Goal: Book appointment/travel/reservation

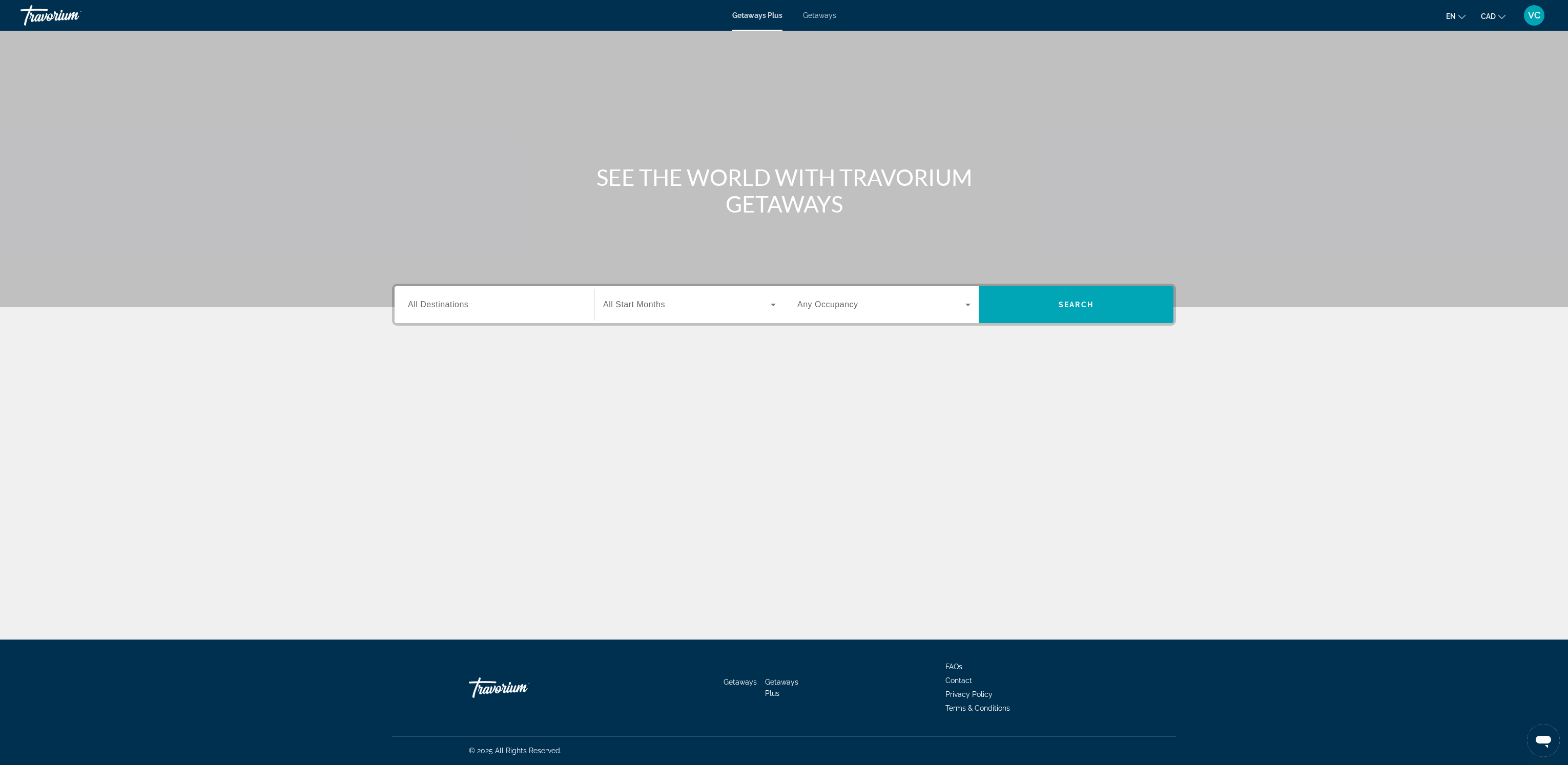
click at [819, 14] on span "Getaways" at bounding box center [820, 15] width 34 height 8
click at [423, 306] on span "All Destinations" at bounding box center [439, 304] width 61 height 9
click at [423, 306] on input "Destination All Destinations" at bounding box center [495, 305] width 173 height 12
click at [411, 363] on icon "Toggle United States (736,849 units available) submenu" at bounding box center [408, 366] width 10 height 10
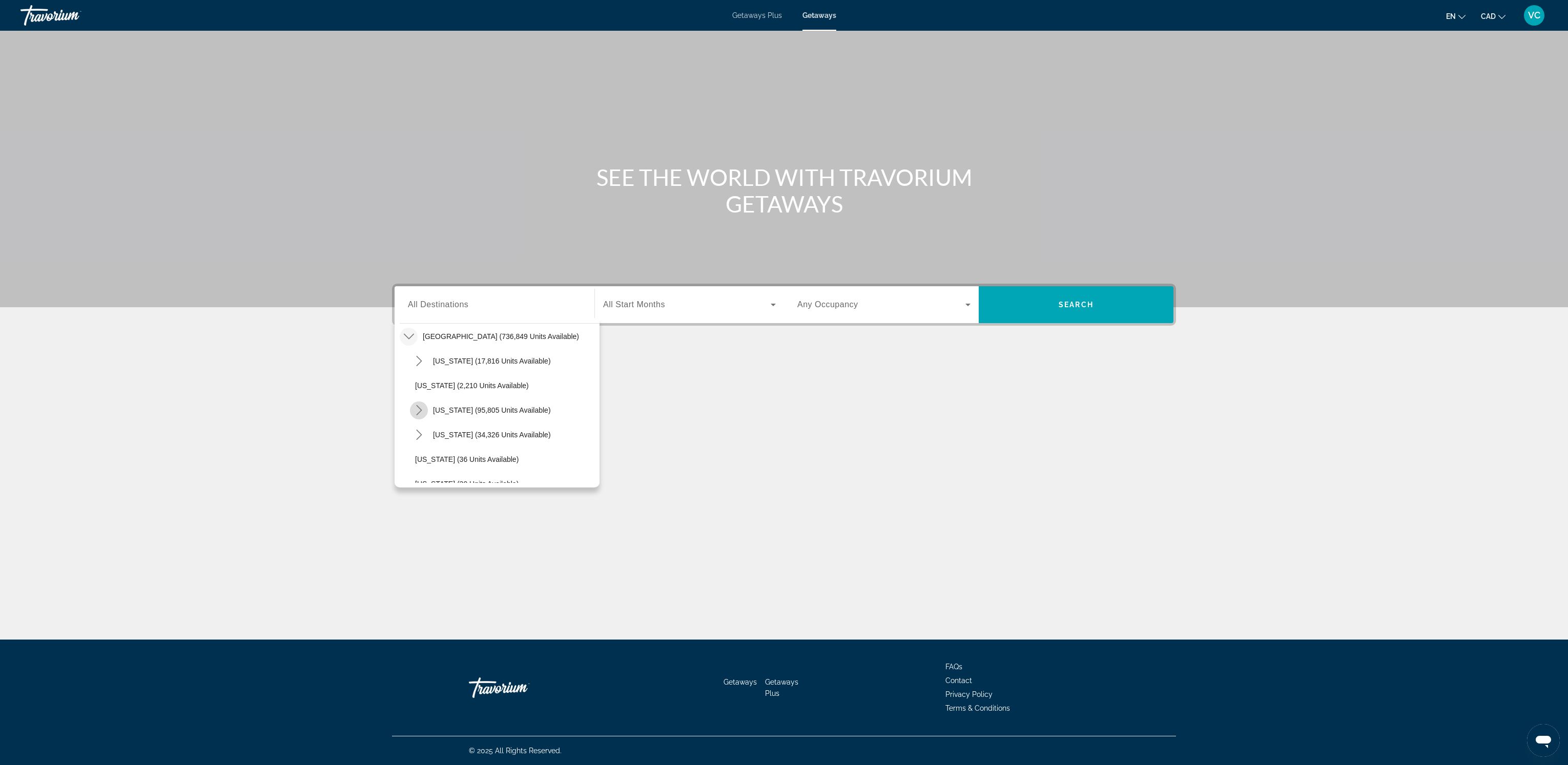
click at [419, 411] on icon "Toggle California (95,805 units available) submenu" at bounding box center [419, 410] width 10 height 10
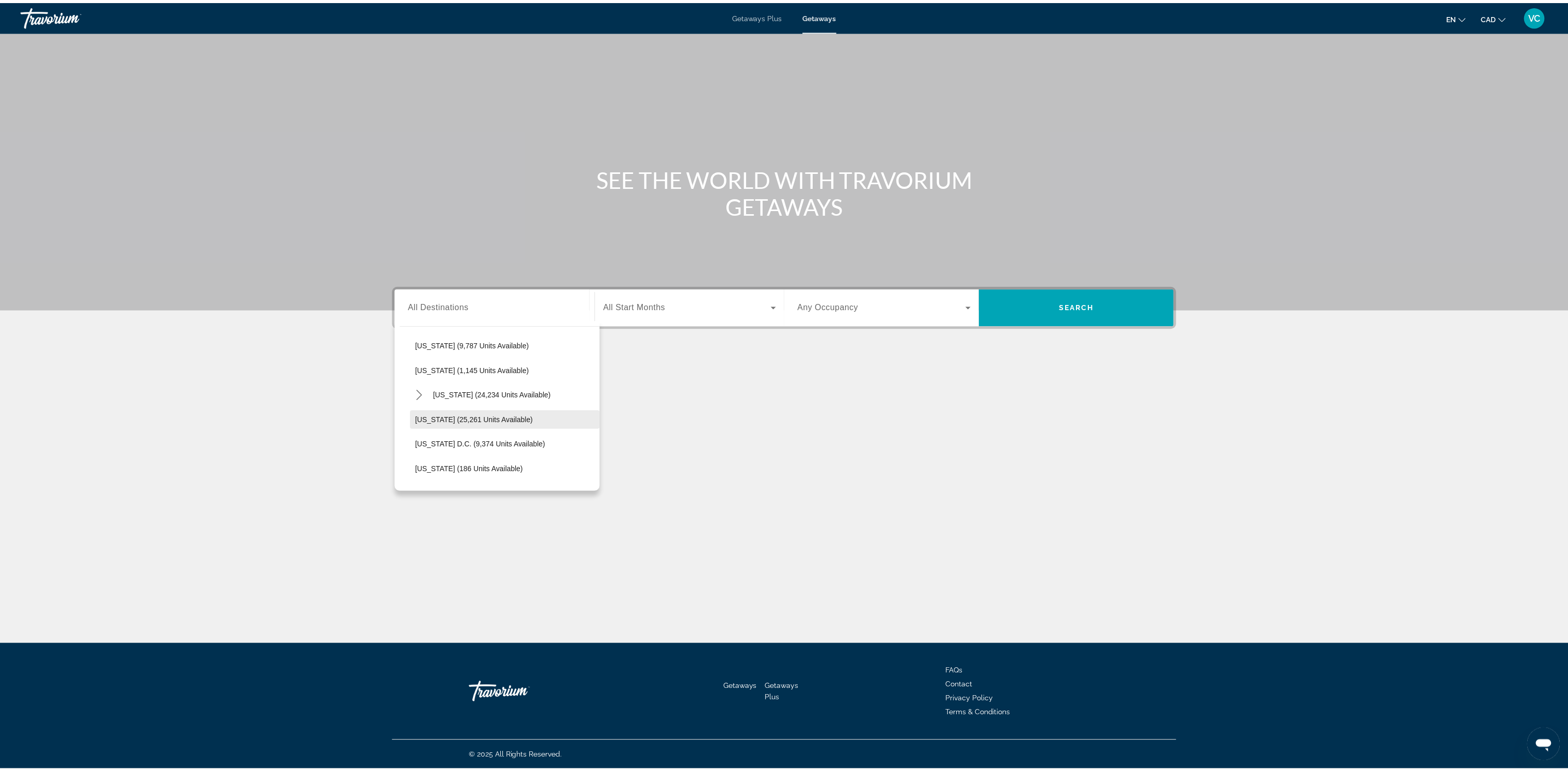
scroll to position [1113, 0]
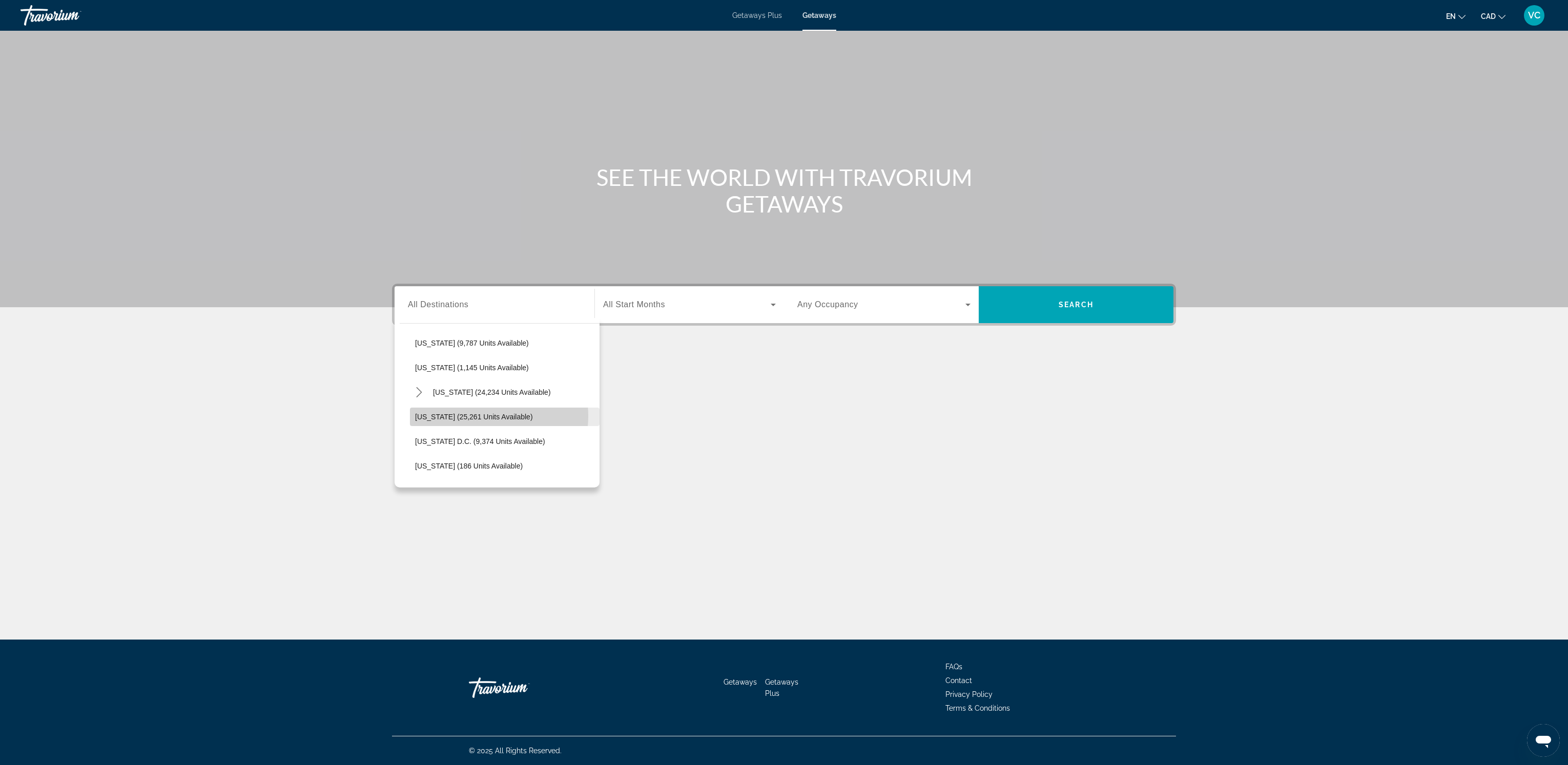
click at [477, 416] on span "[US_STATE] (25,261 units available)" at bounding box center [473, 417] width 118 height 8
type input "**********"
click at [653, 308] on span "All Start Months" at bounding box center [633, 304] width 62 height 9
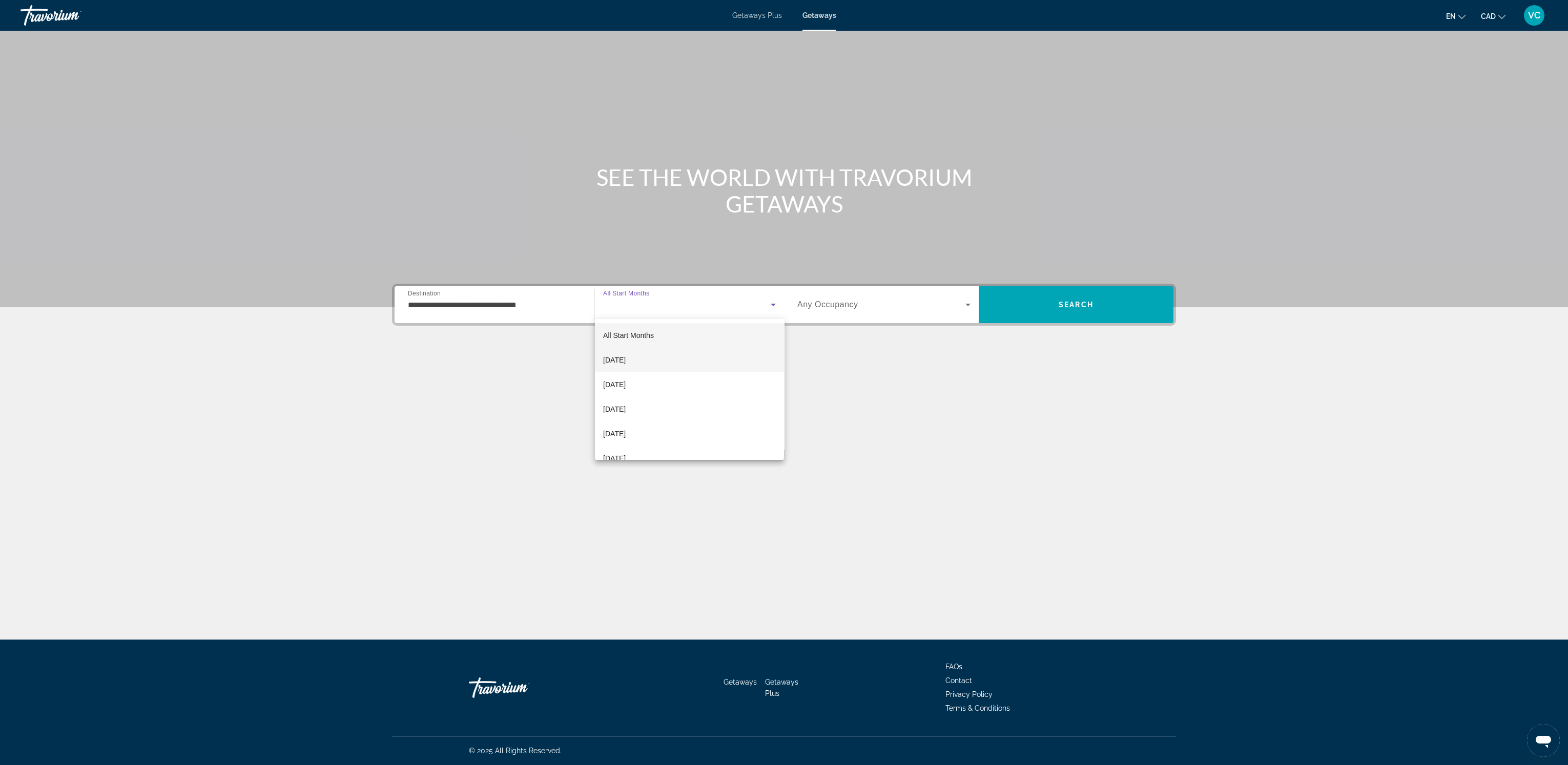
click at [626, 360] on span "[DATE]" at bounding box center [614, 359] width 22 height 12
click at [884, 302] on span "Search widget" at bounding box center [881, 304] width 168 height 12
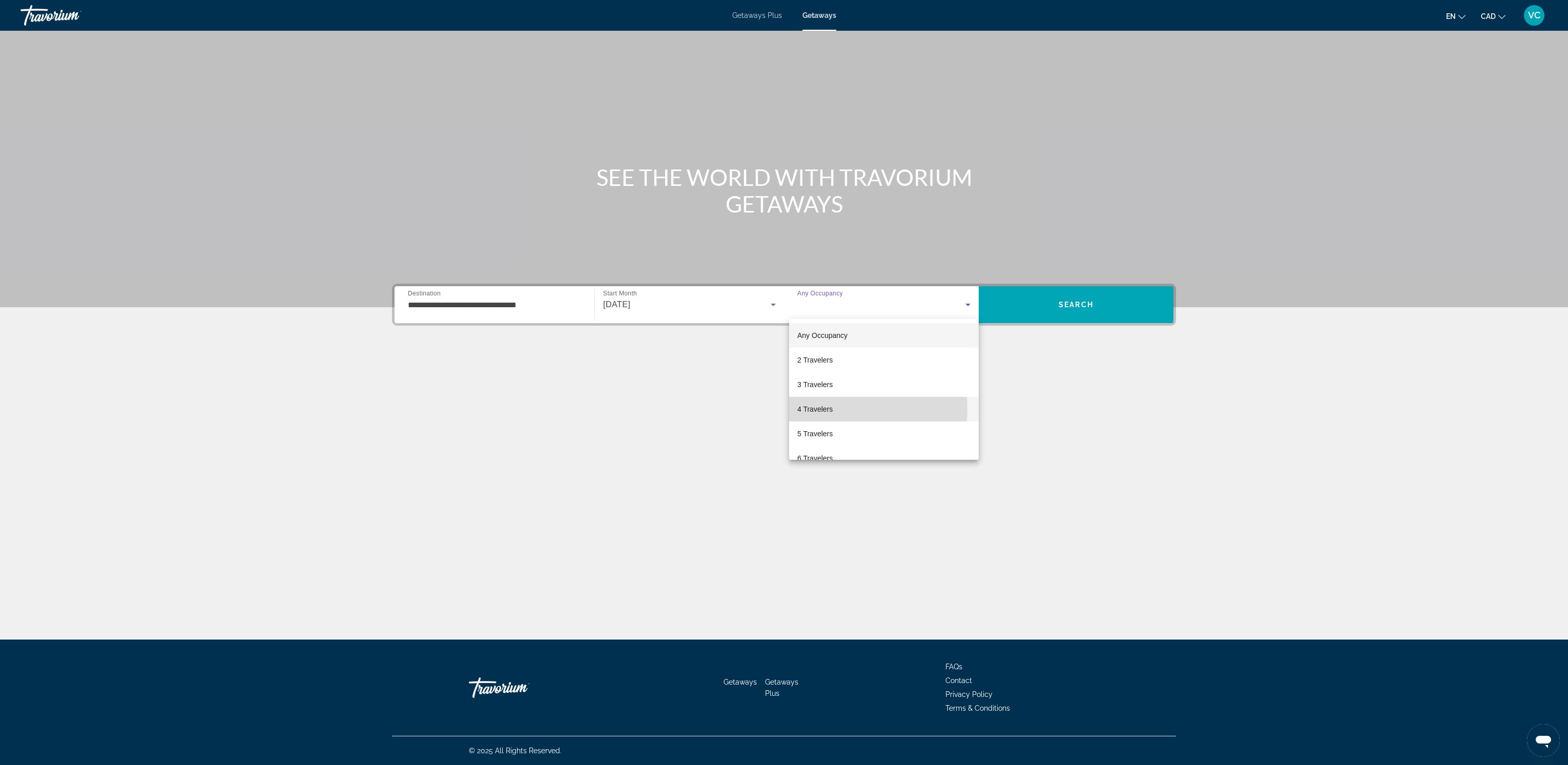
click at [813, 409] on span "4 Travelers" at bounding box center [815, 409] width 35 height 12
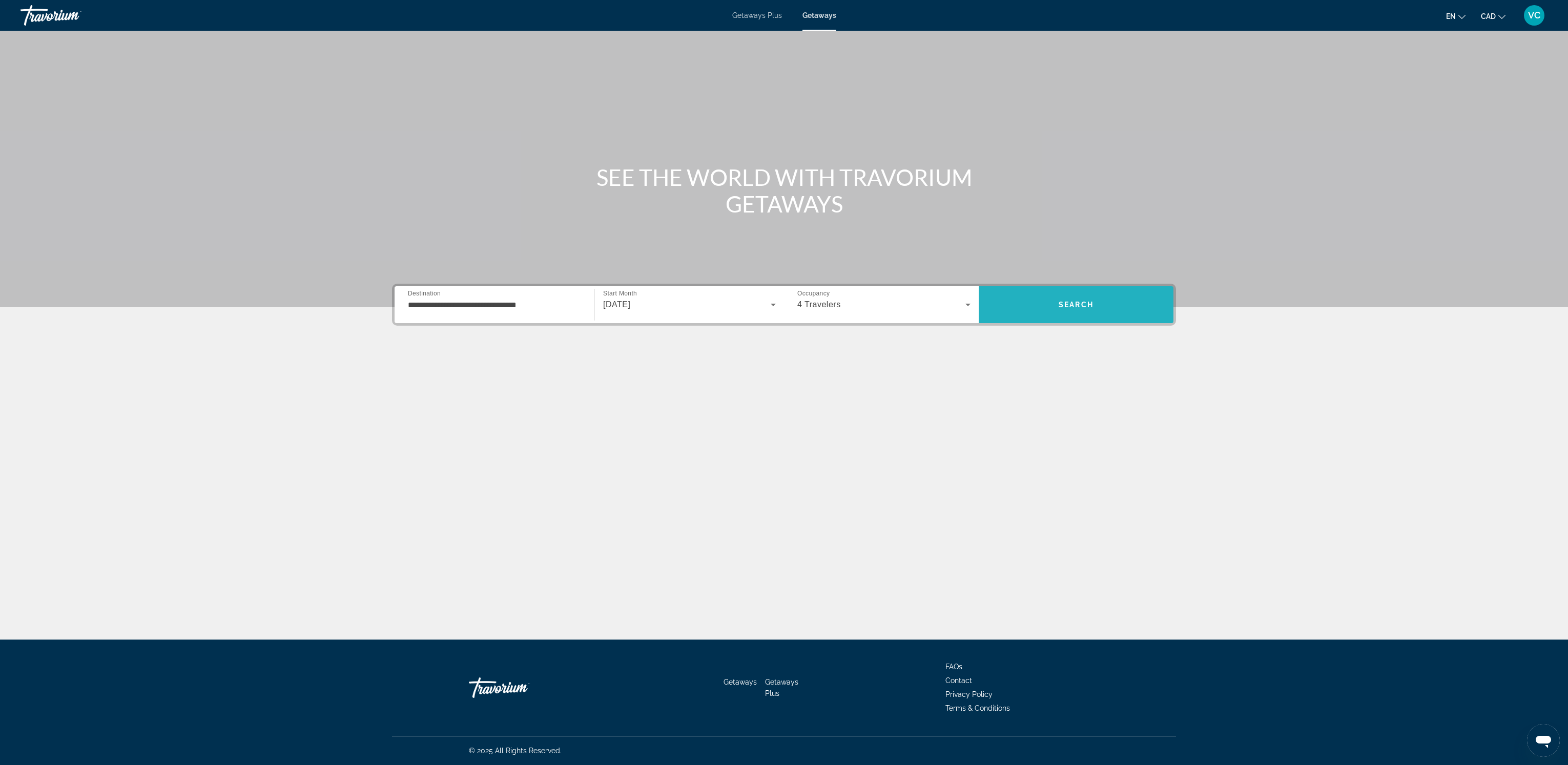
click at [1083, 306] on span "Search" at bounding box center [1076, 305] width 35 height 8
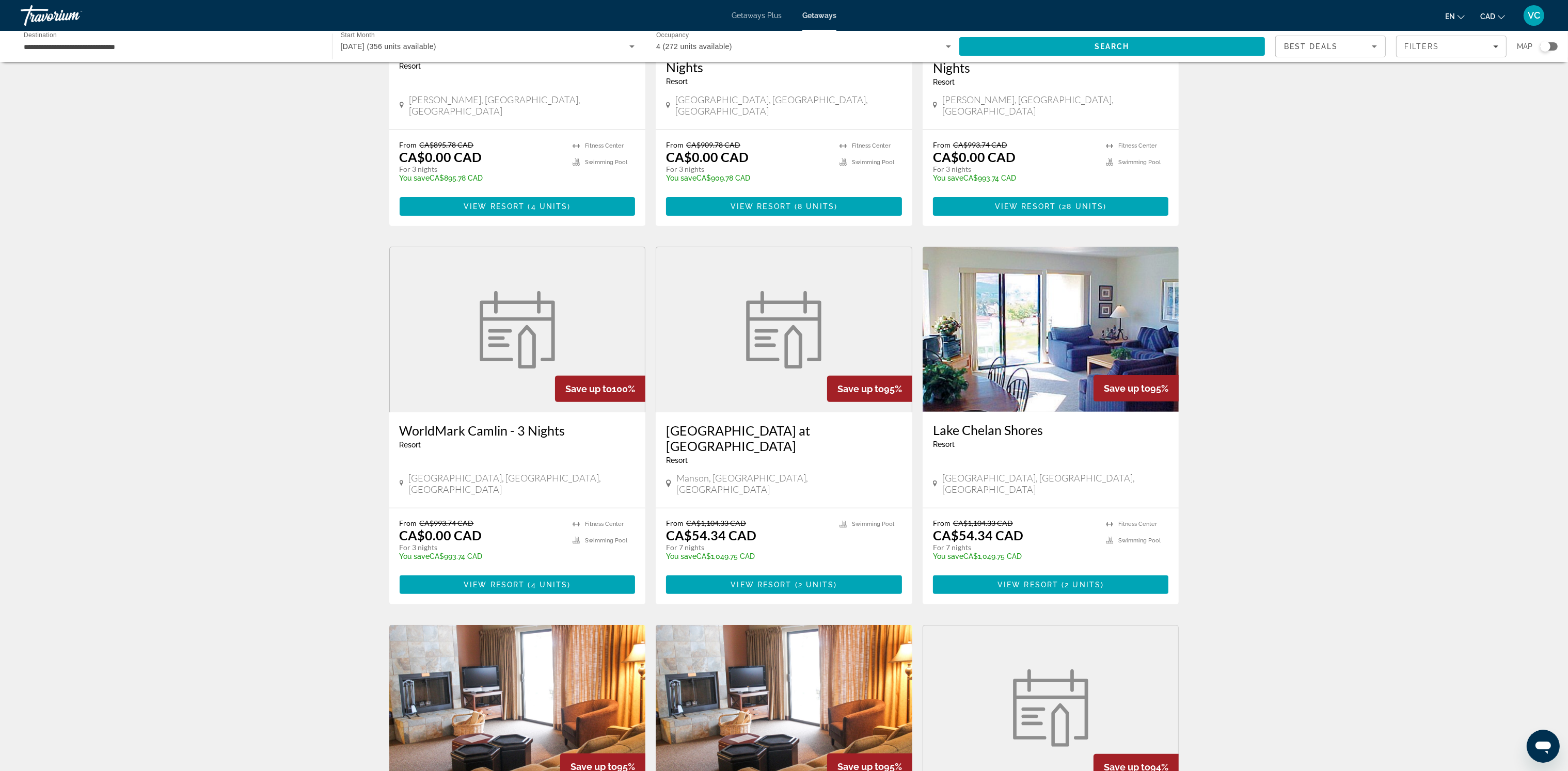
scroll to position [609, 0]
drag, startPoint x: 394, startPoint y: 373, endPoint x: 506, endPoint y: 384, distance: 112.5
click at [506, 412] on div "WorldMark Camlin - 3 Nights Resort - This is an adults only resort [GEOGRAPHIC_…" at bounding box center [518, 460] width 256 height 95
copy h3 "WorldMark Camlin"
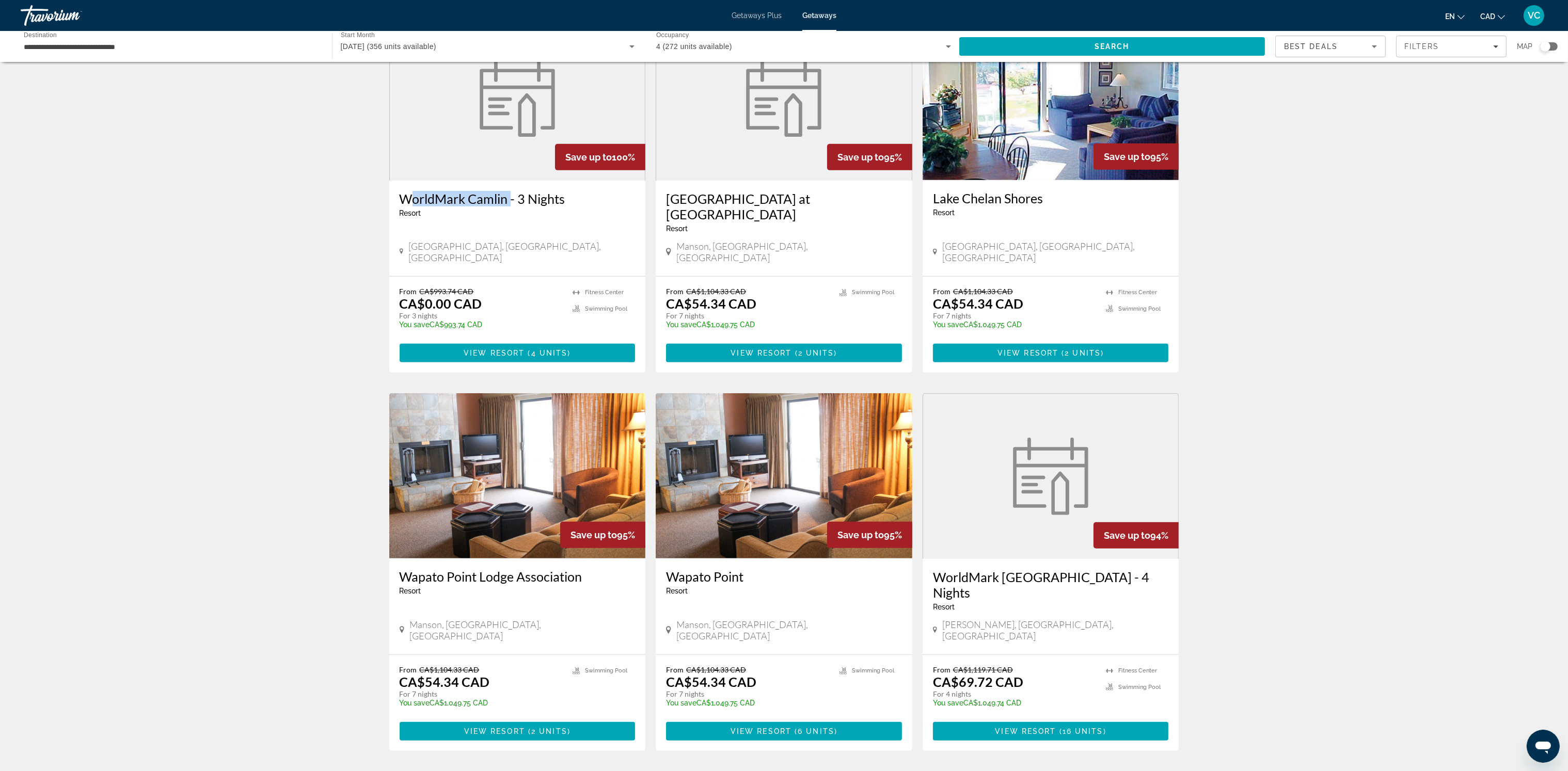
scroll to position [840, 0]
click at [786, 771] on link "page 2" at bounding box center [784, 781] width 18 height 18
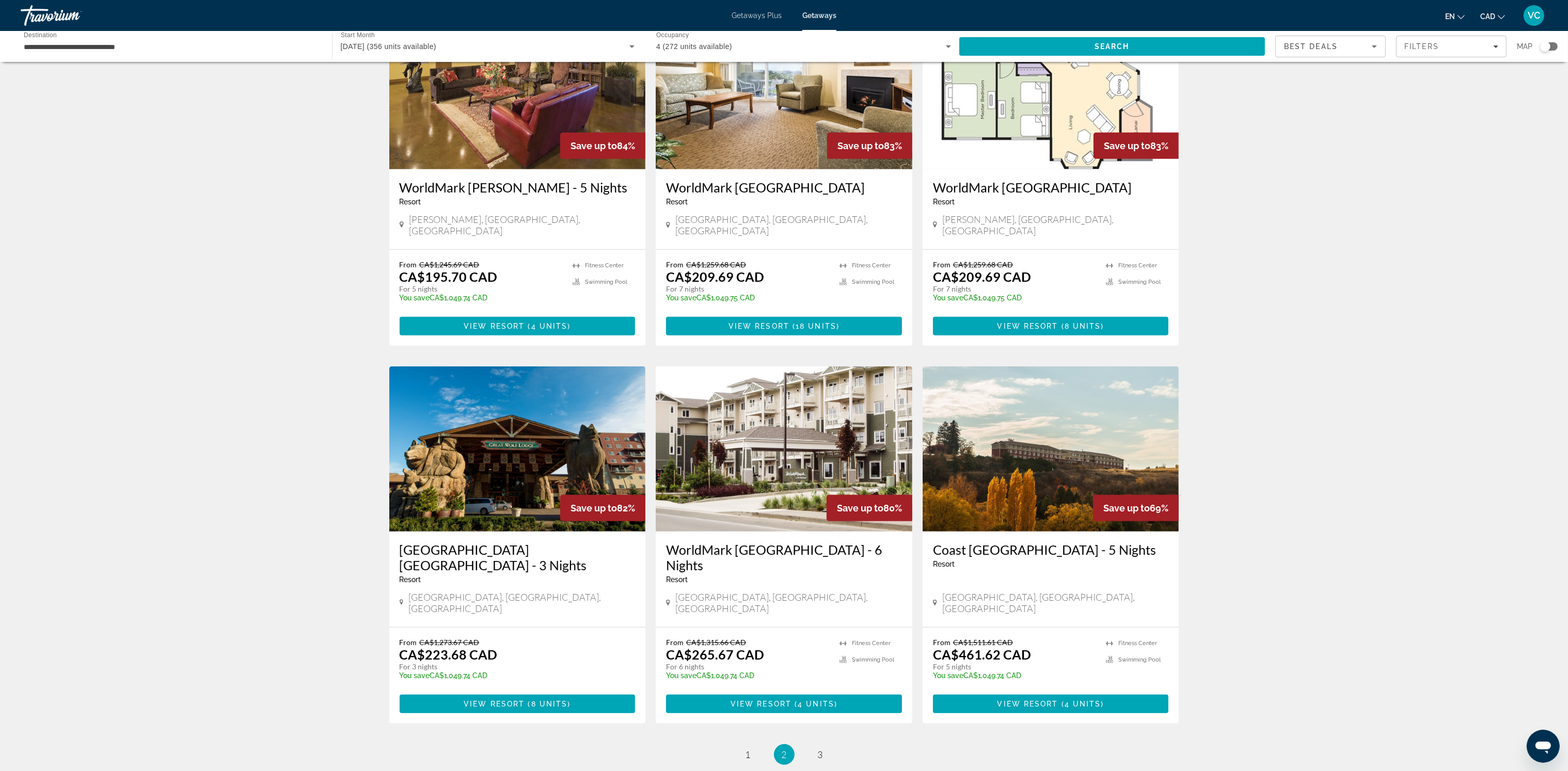
scroll to position [851, 0]
click at [819, 745] on link "page 3" at bounding box center [820, 754] width 18 height 18
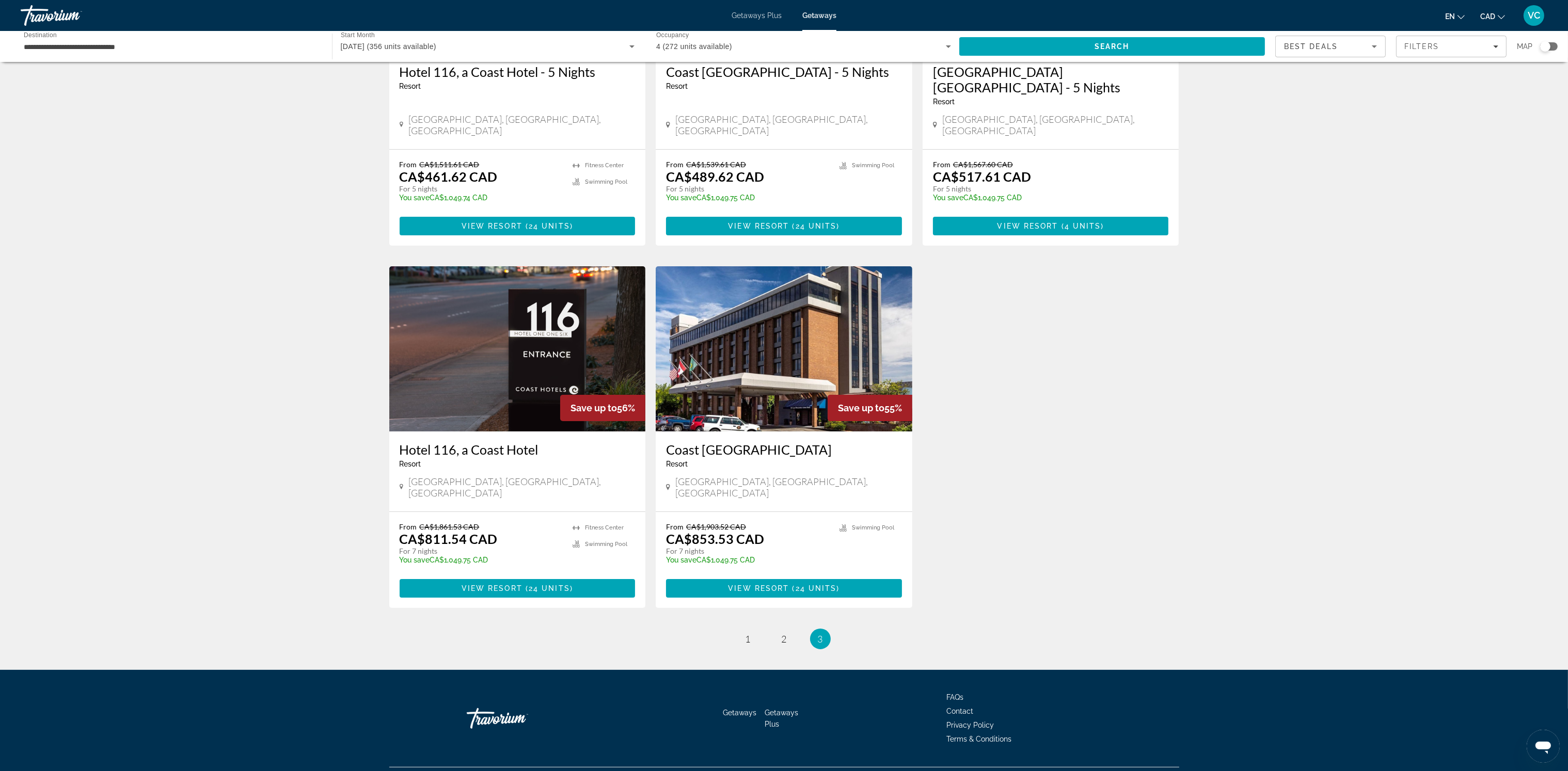
scroll to position [212, 0]
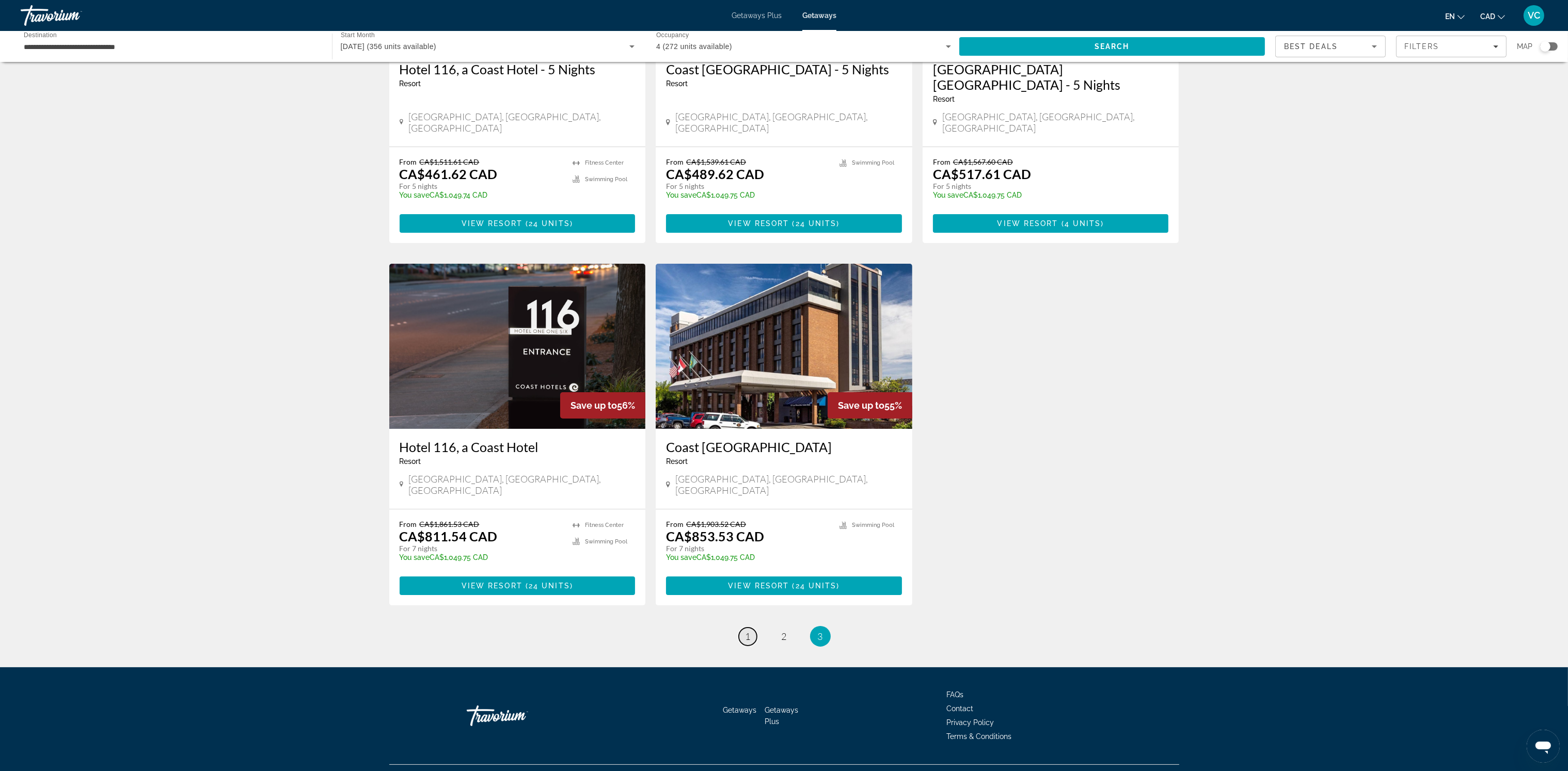
click at [743, 627] on link "page 1" at bounding box center [748, 636] width 18 height 18
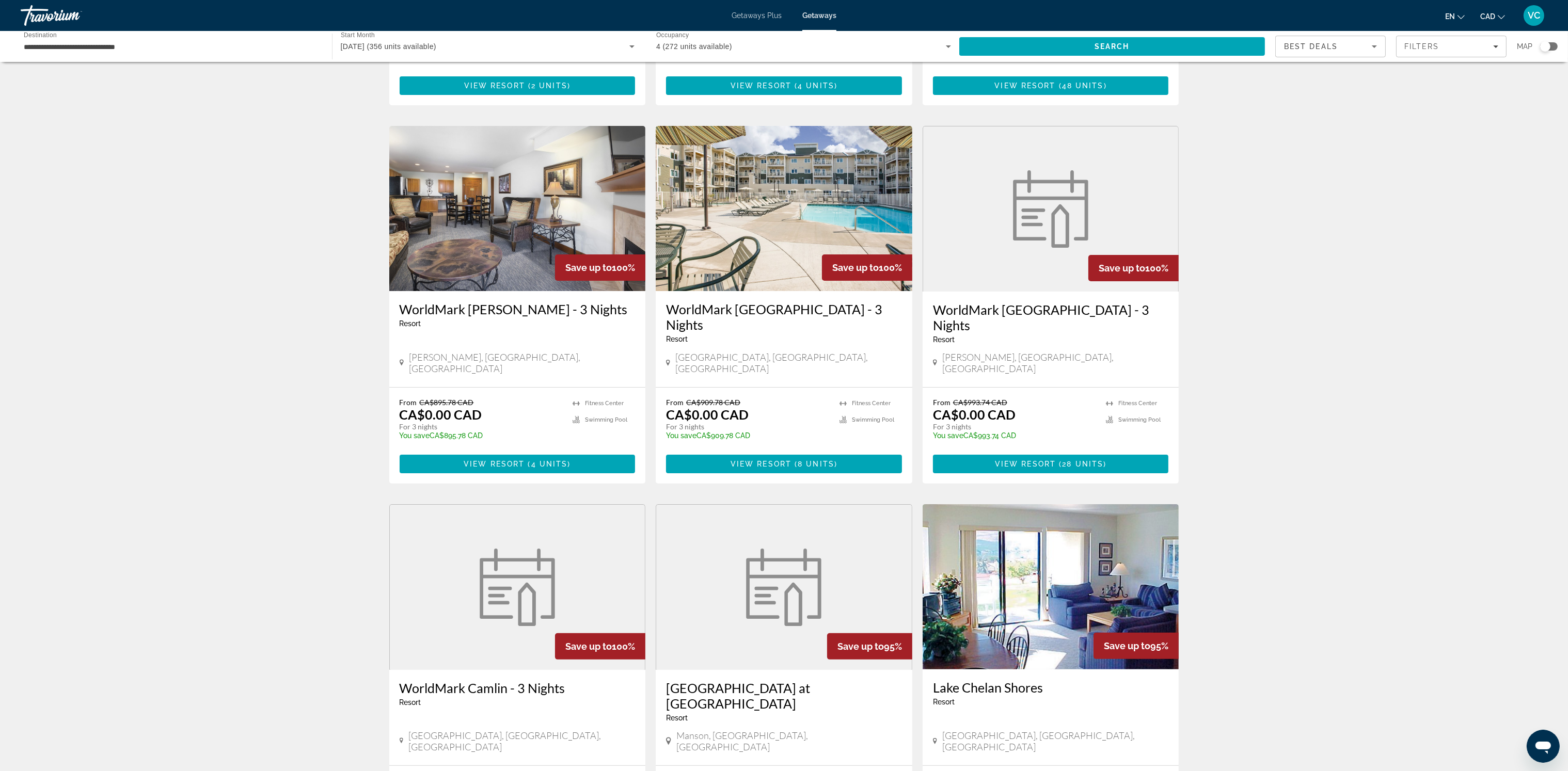
scroll to position [351, 0]
click at [482, 548] on img "Main content" at bounding box center [517, 587] width 88 height 77
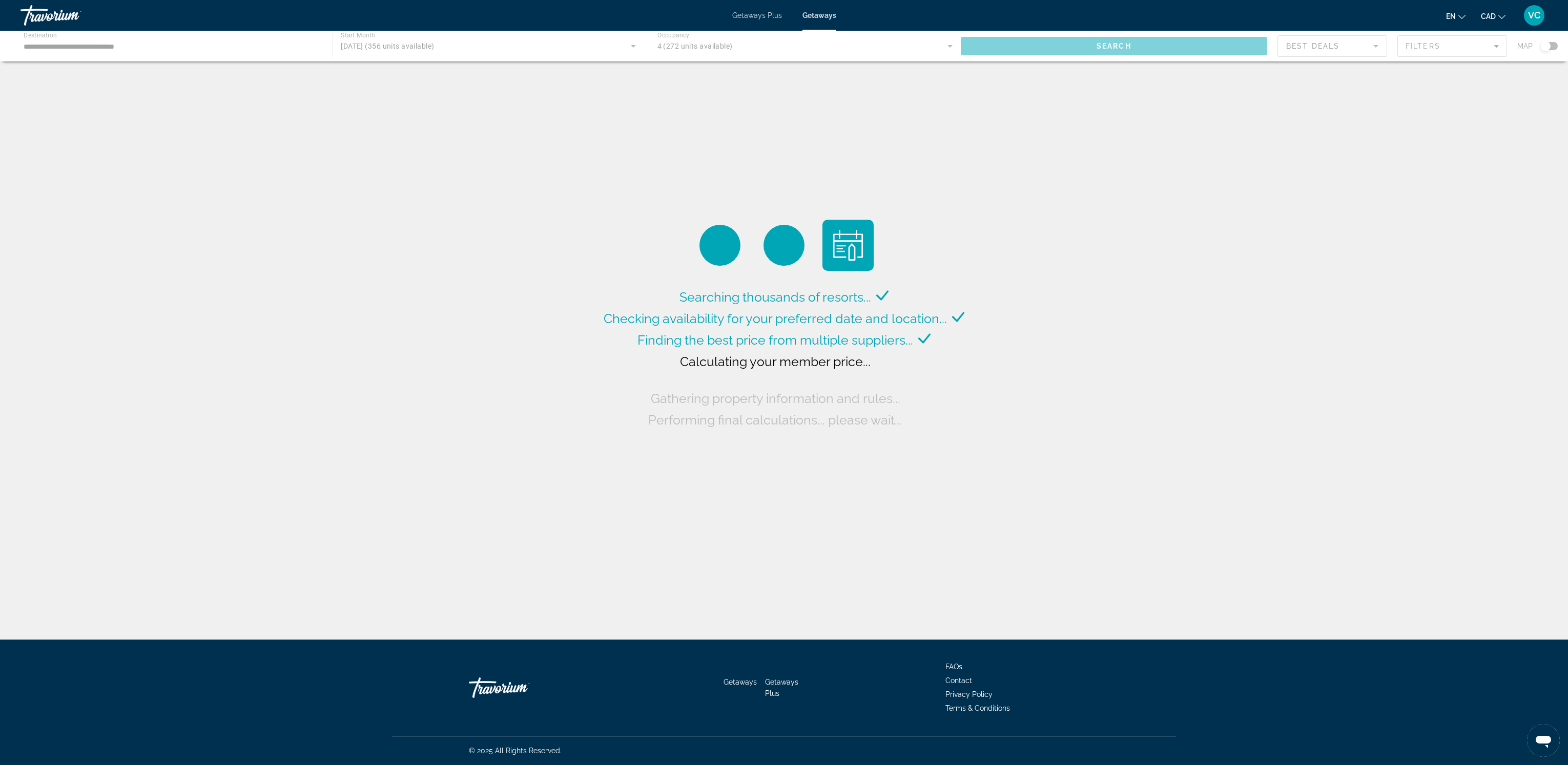
click at [756, 14] on span "Getaways Plus" at bounding box center [757, 15] width 50 height 8
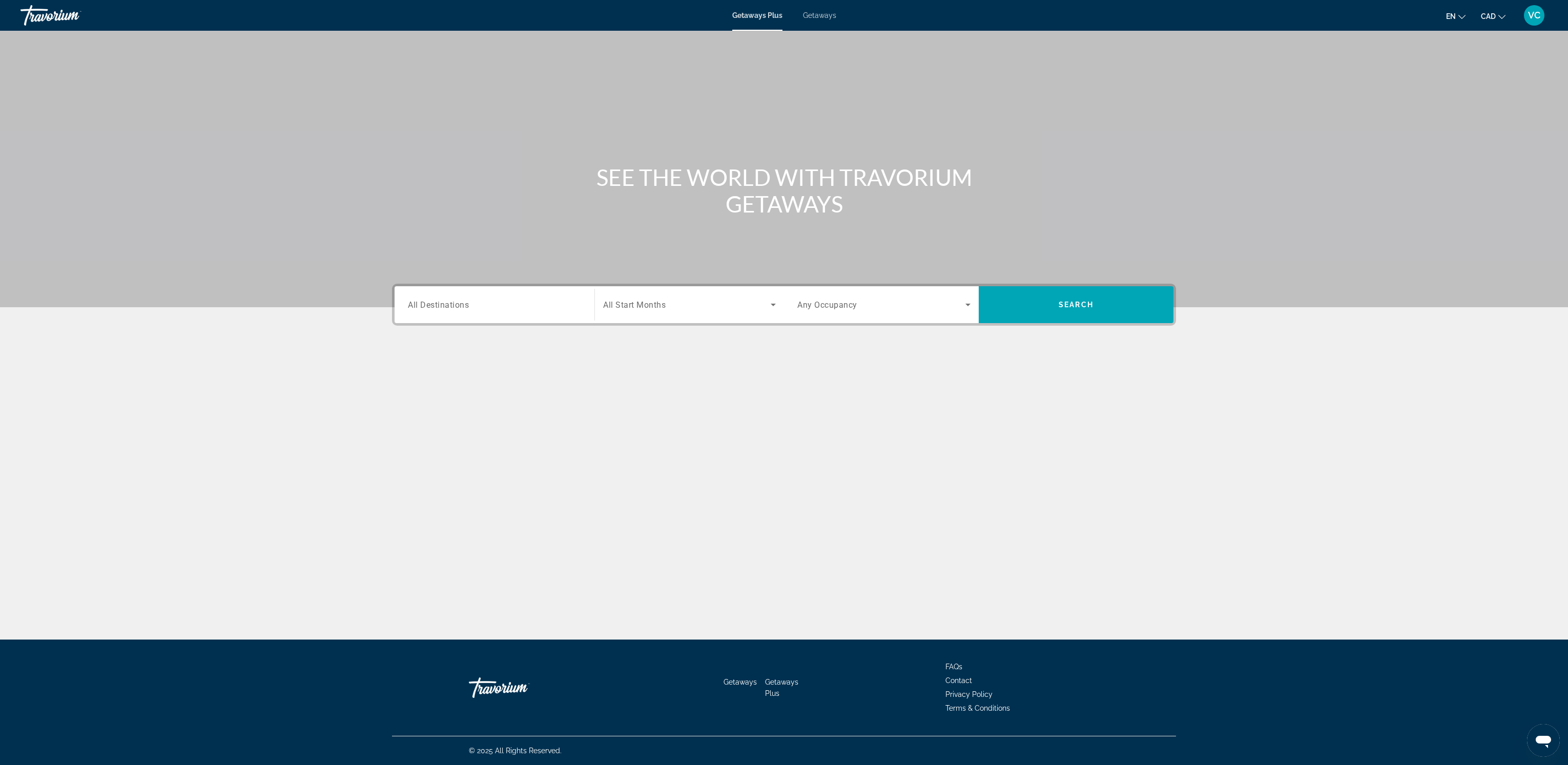
click at [455, 313] on div "Search widget" at bounding box center [495, 305] width 173 height 29
click at [411, 375] on icon "Toggle United States (42,492 units available) submenu" at bounding box center [408, 375] width 6 height 10
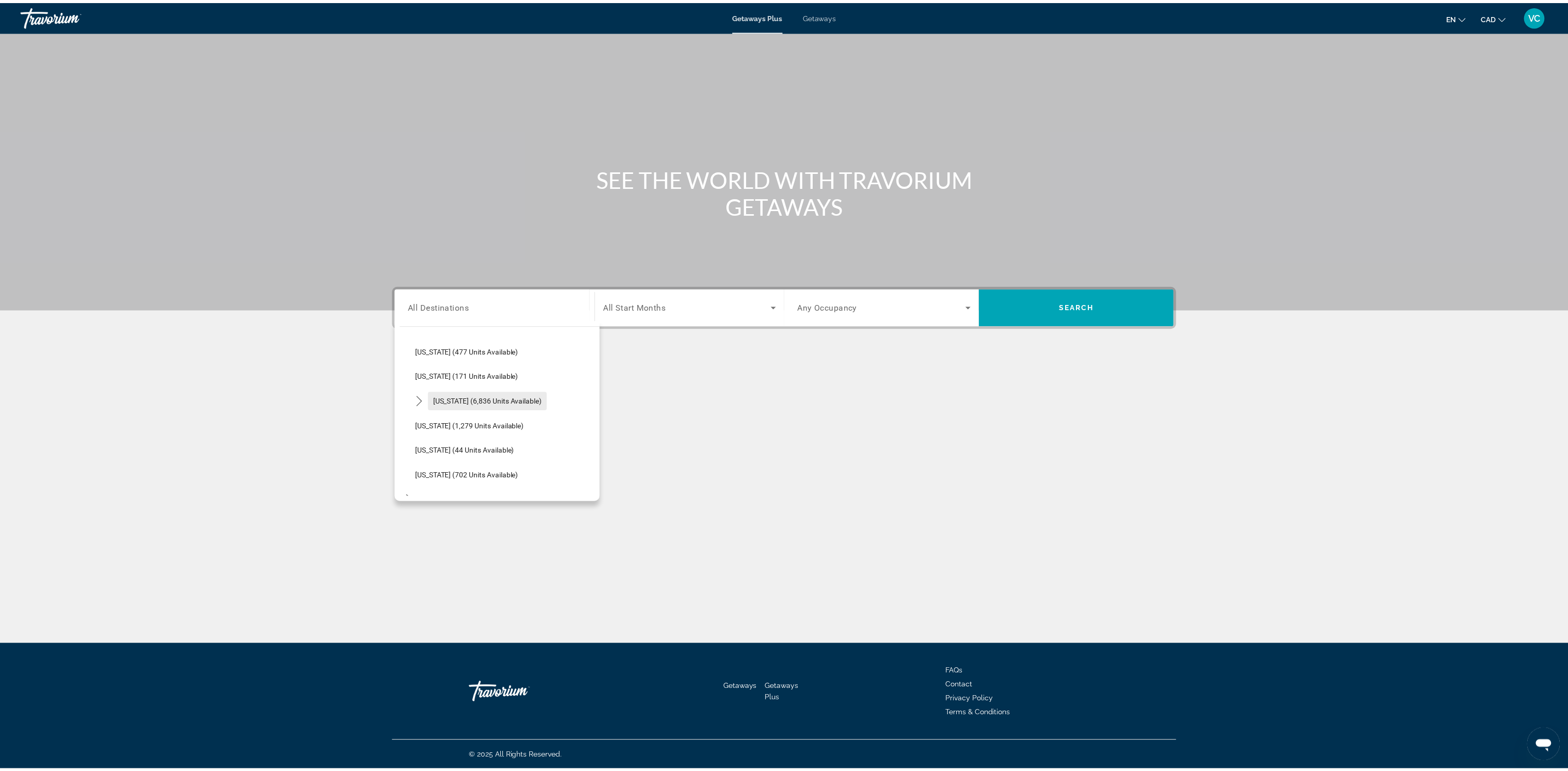
scroll to position [896, 0]
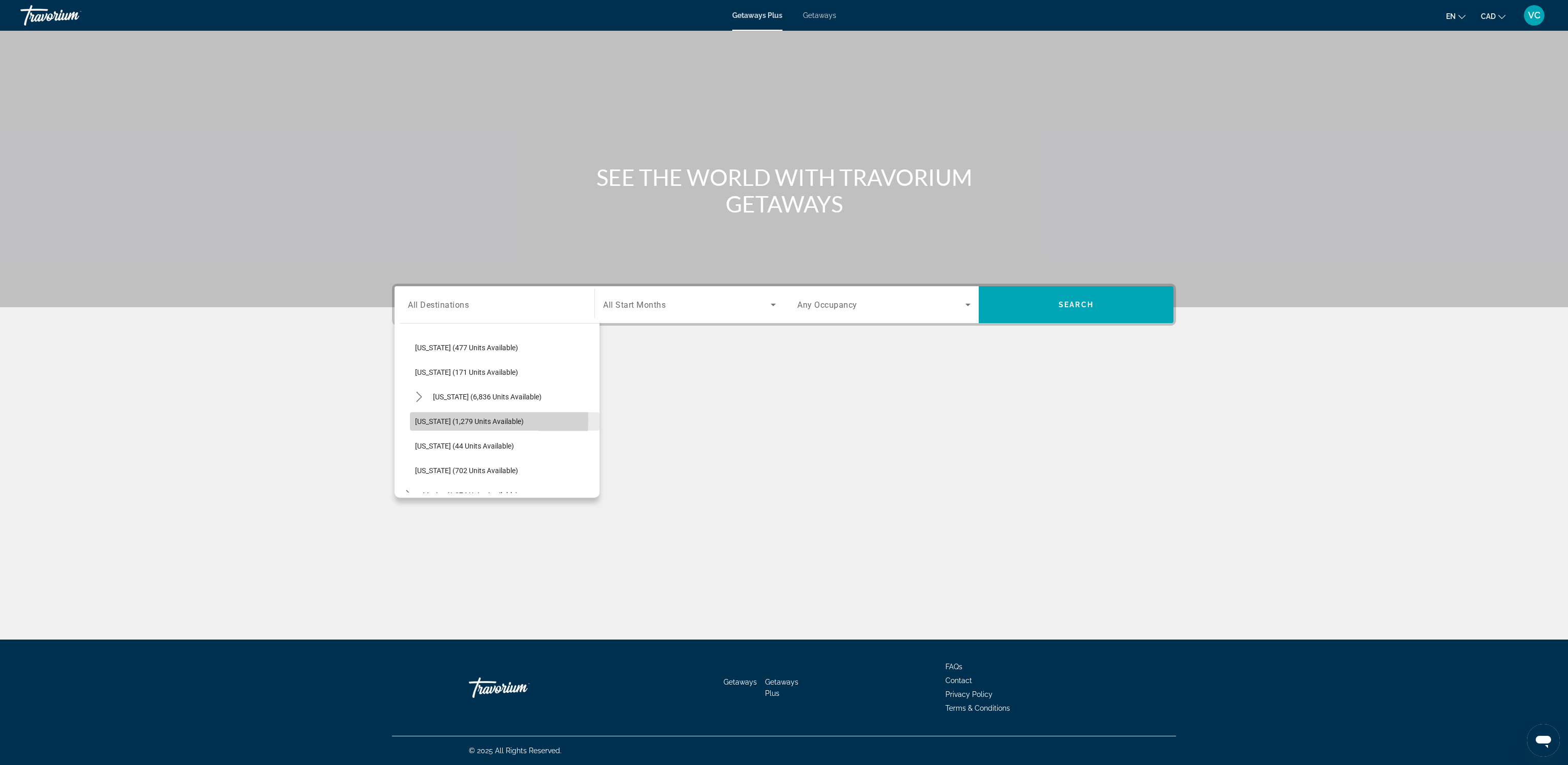
click at [433, 419] on span "[US_STATE] (1,279 units available)" at bounding box center [469, 422] width 109 height 8
type input "**********"
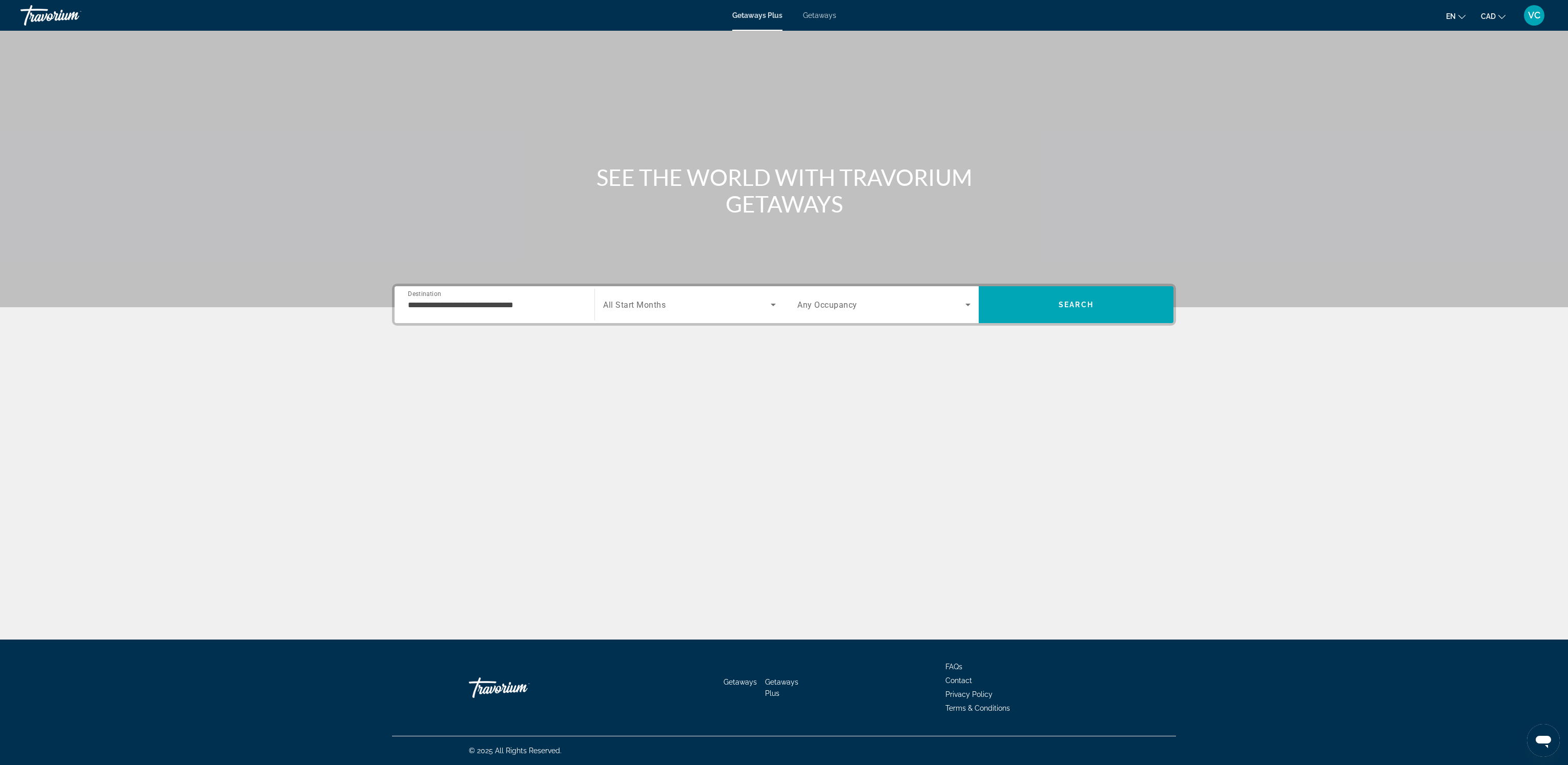
click at [632, 322] on div "Start Month All Start Months" at bounding box center [689, 305] width 190 height 37
click at [639, 303] on span "All Start Months" at bounding box center [634, 305] width 62 height 10
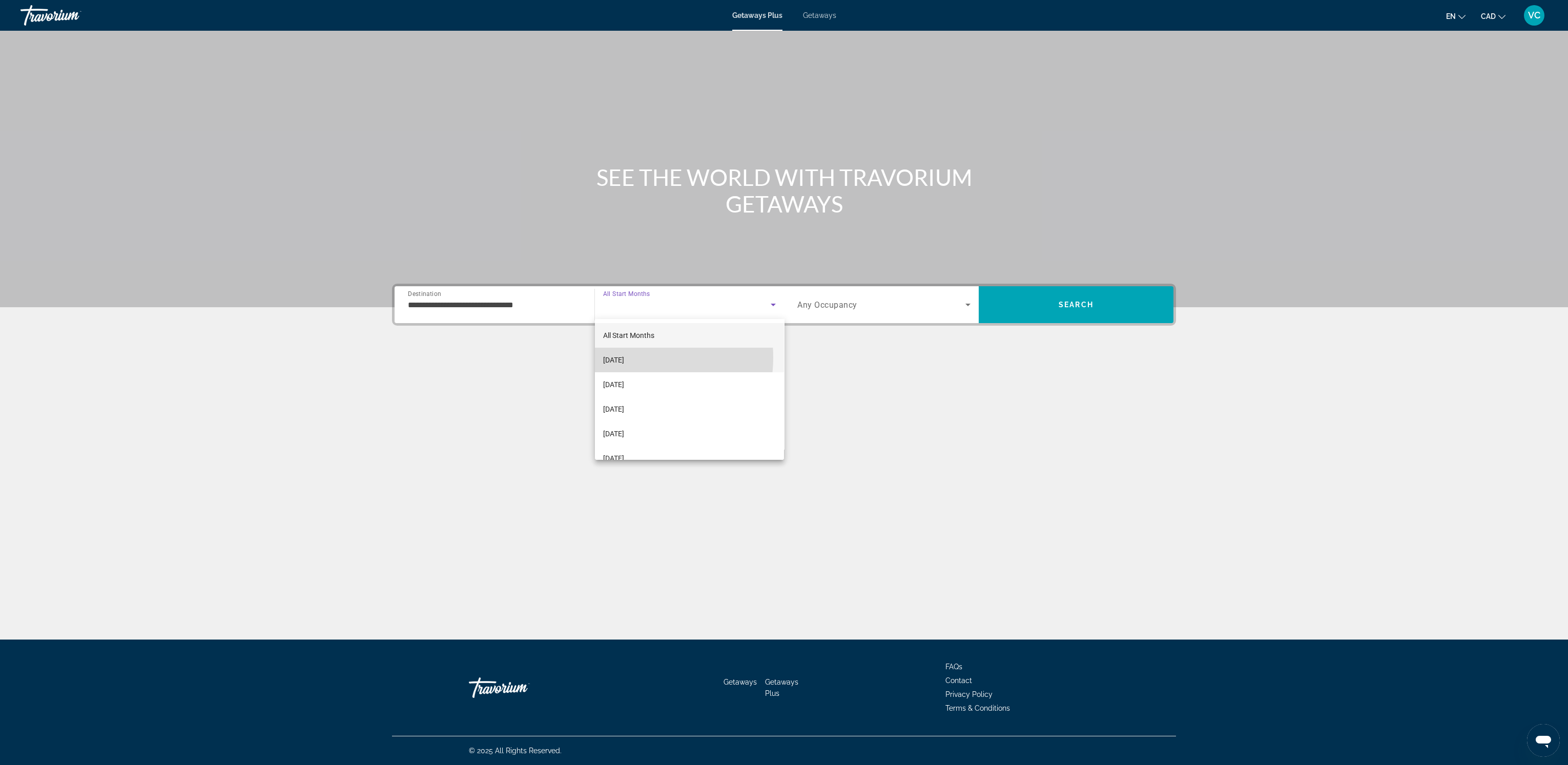
click at [624, 357] on span "[DATE]" at bounding box center [613, 359] width 21 height 12
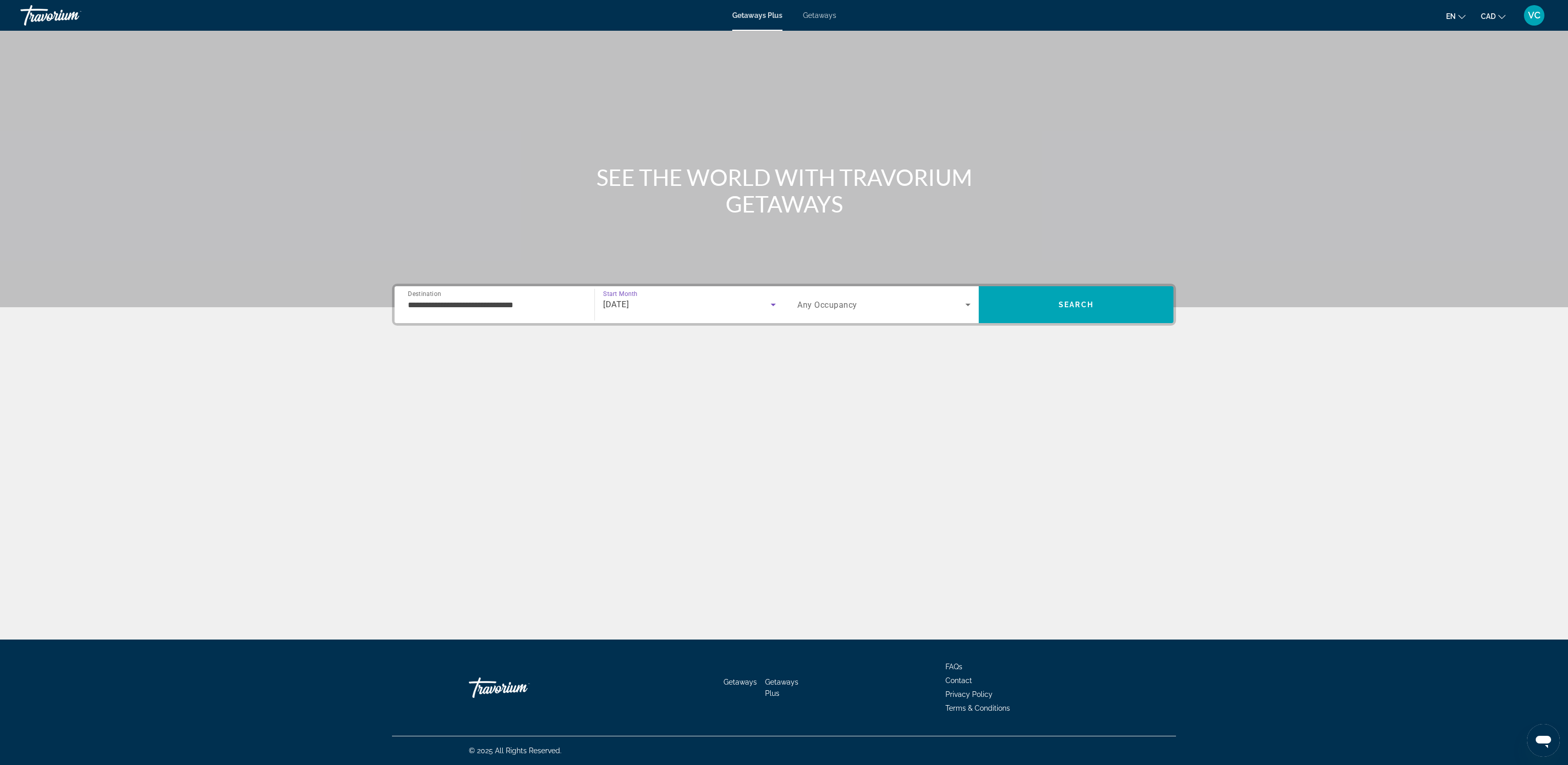
click at [888, 299] on span "Search widget" at bounding box center [881, 304] width 168 height 12
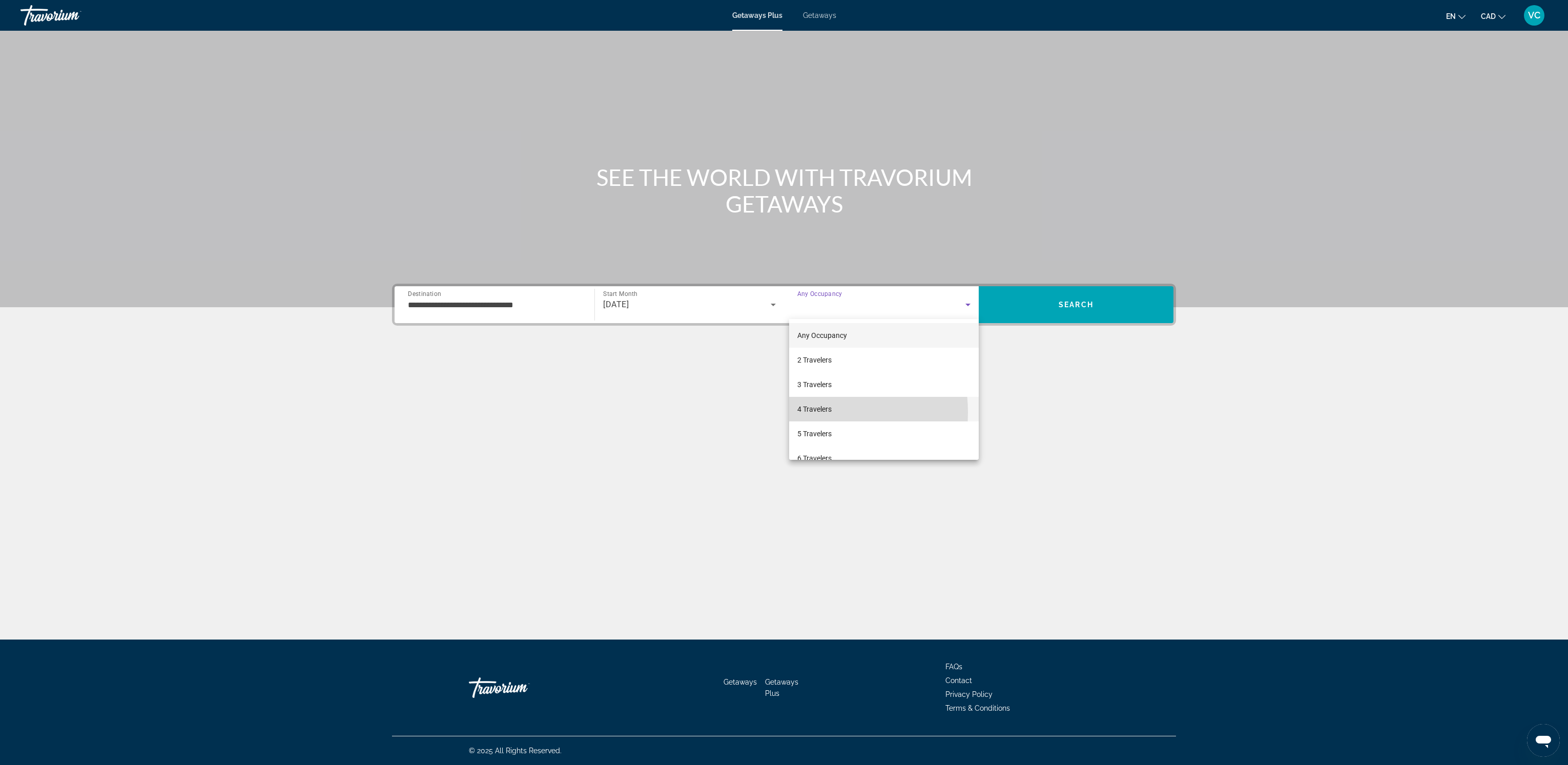
click at [819, 412] on span "4 Travelers" at bounding box center [814, 409] width 34 height 12
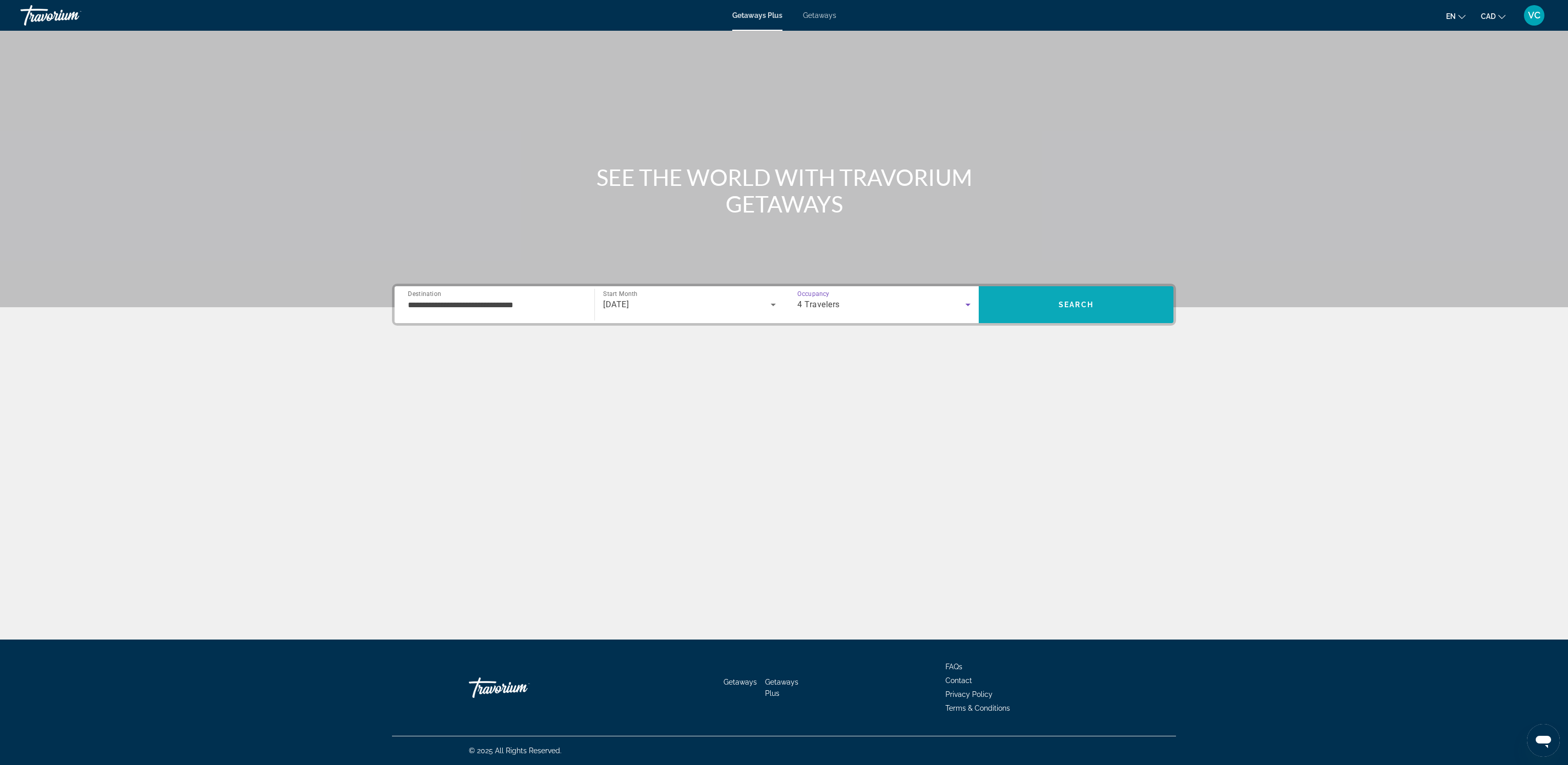
click at [1052, 306] on span "Search" at bounding box center [1076, 305] width 194 height 25
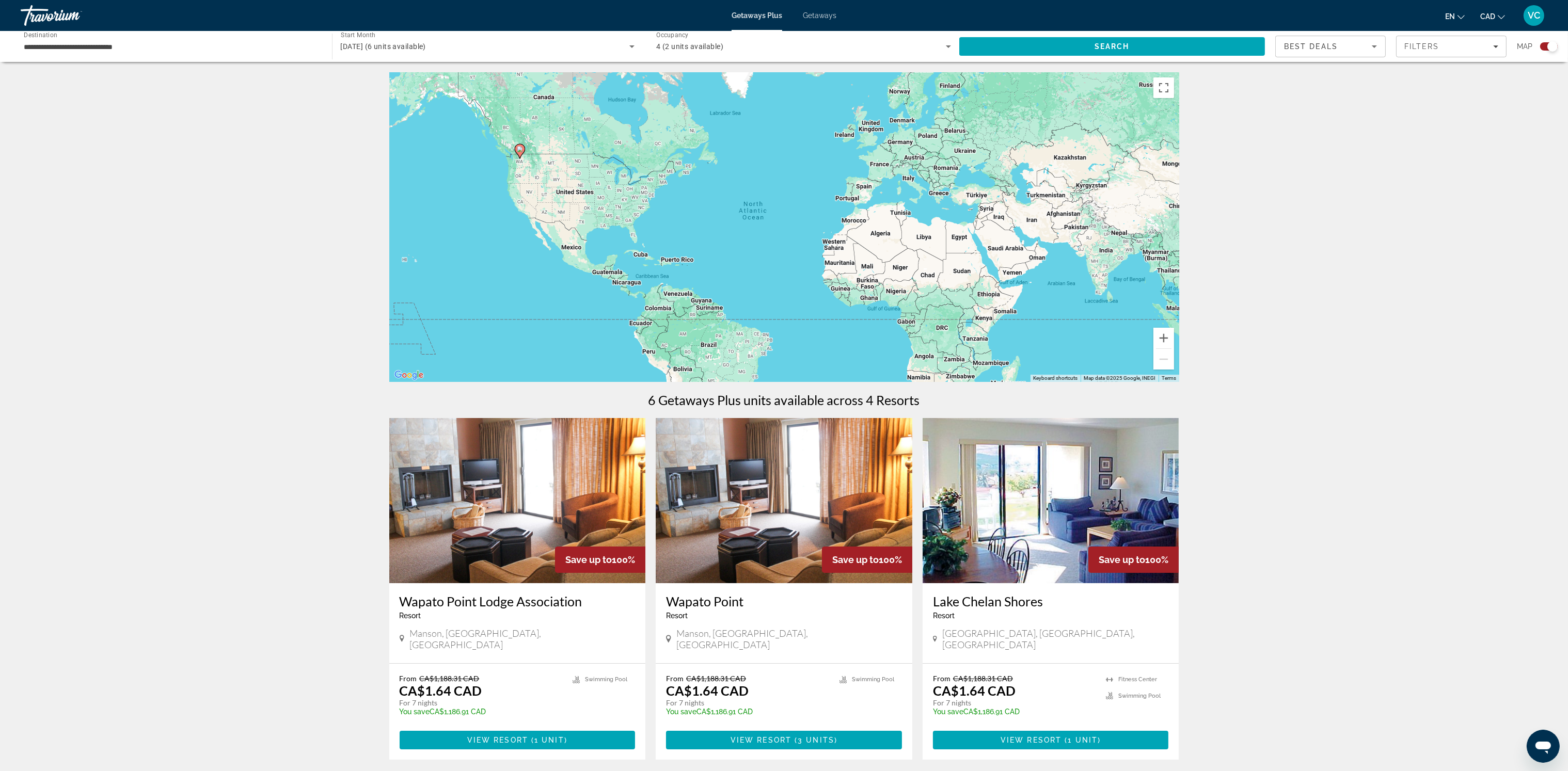
click at [587, 177] on div "To activate drag with keyboard, press Alt + Enter. Once in keyboard drag state,…" at bounding box center [784, 227] width 790 height 310
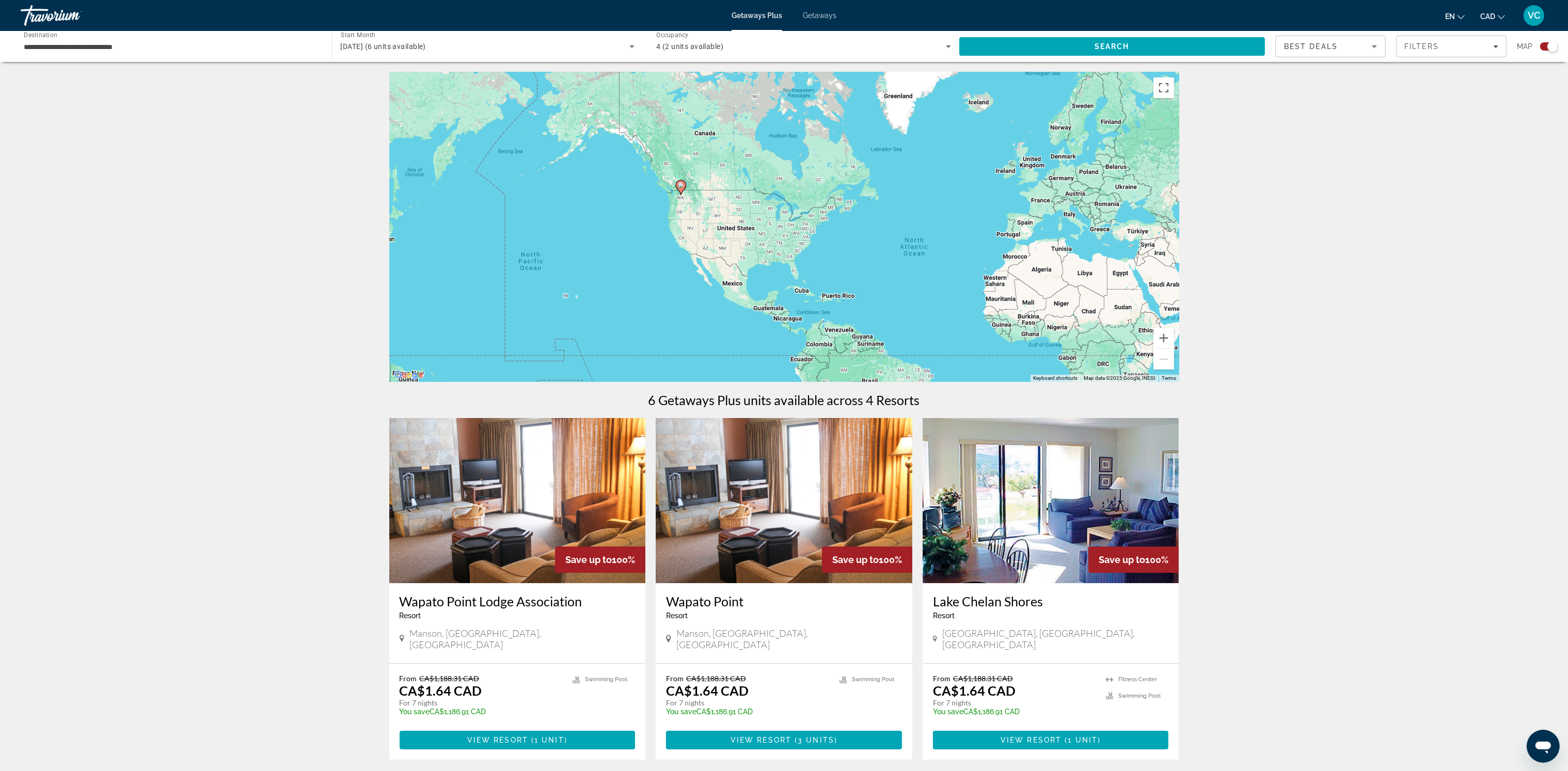
drag, startPoint x: 518, startPoint y: 167, endPoint x: 677, endPoint y: 202, distance: 162.8
click at [677, 202] on div "To activate drag with keyboard, press Alt + Enter. Once in keyboard drag state,…" at bounding box center [784, 227] width 790 height 310
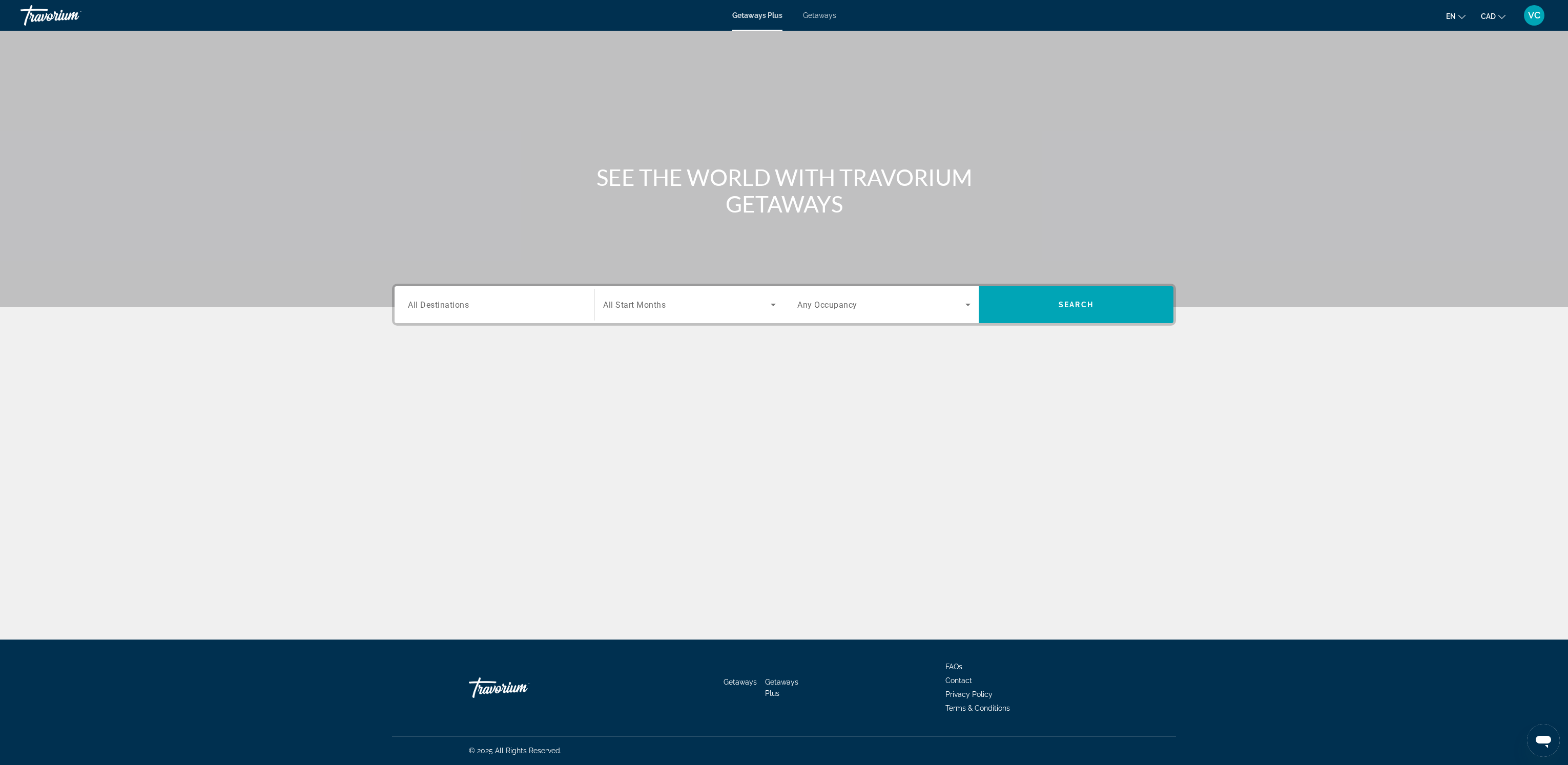
click at [810, 14] on span "Getaways" at bounding box center [820, 15] width 34 height 8
click at [465, 302] on span "All Destinations" at bounding box center [439, 304] width 61 height 10
click at [465, 302] on input "Destination All Destinations" at bounding box center [495, 305] width 173 height 12
click at [411, 366] on icon "Toggle United States (736,849 units available) submenu" at bounding box center [408, 366] width 10 height 10
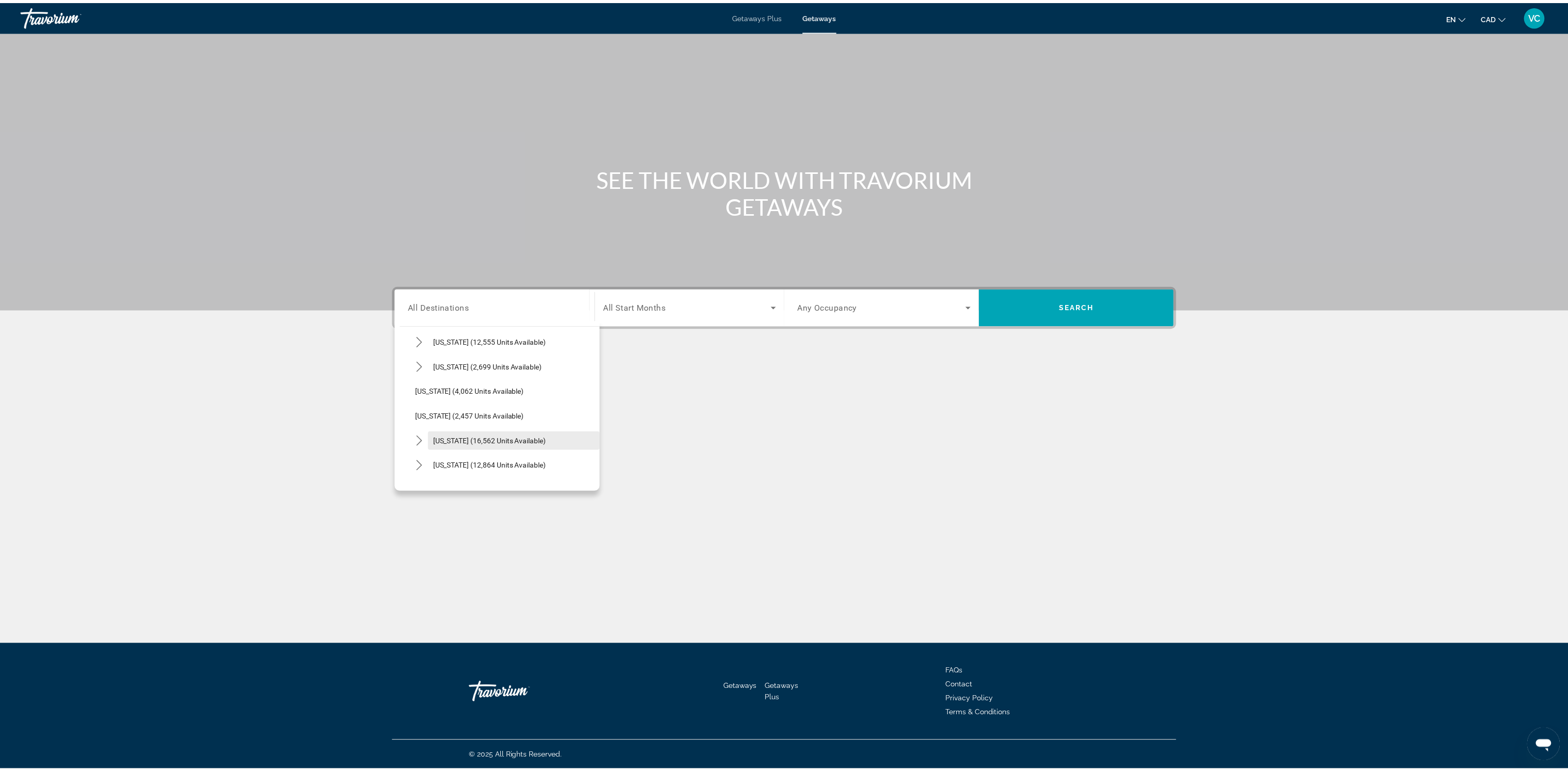
scroll to position [620, 0]
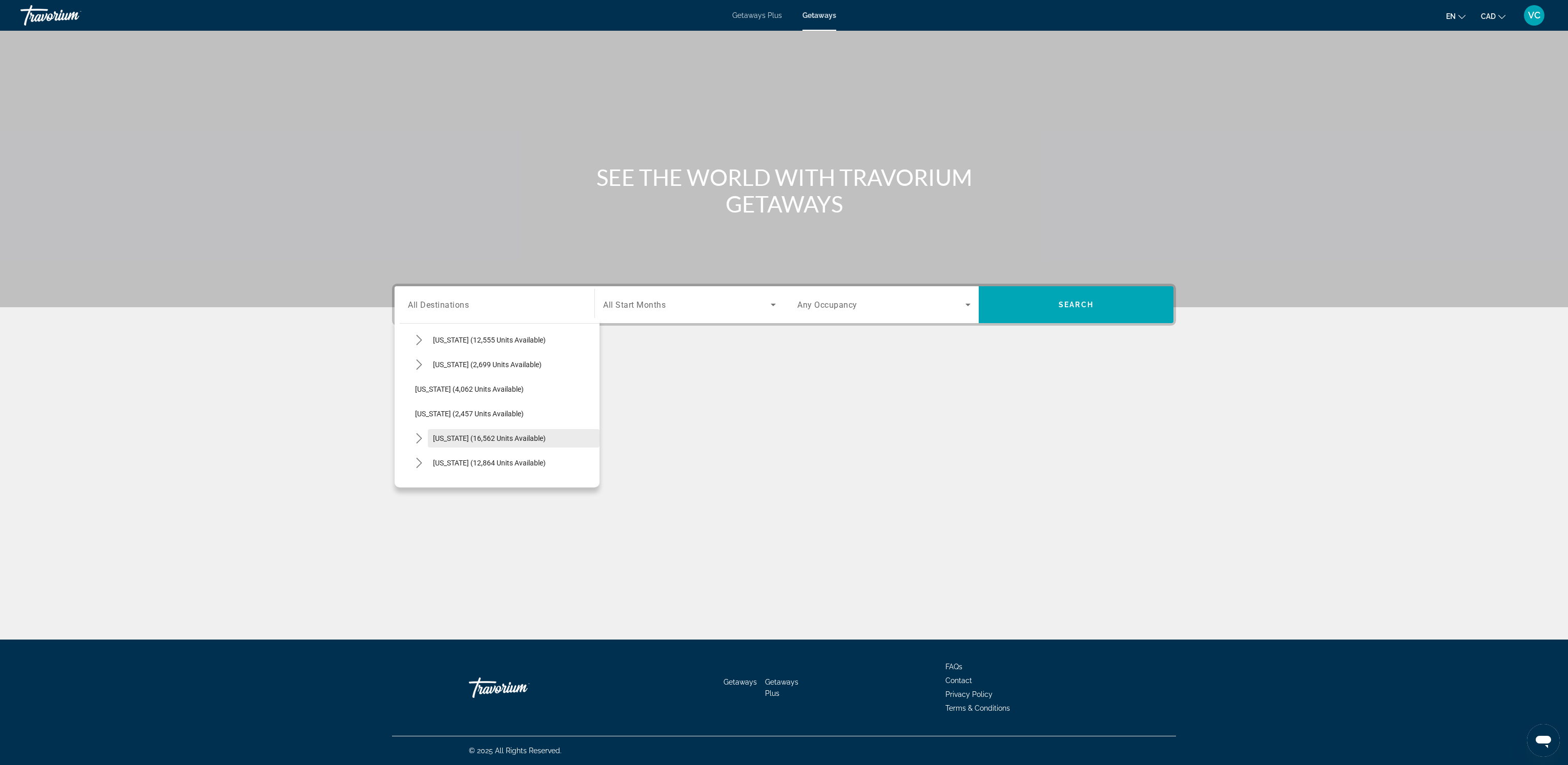
click at [502, 437] on span "[US_STATE] (16,562 units available)" at bounding box center [489, 439] width 113 height 8
type input "**********"
click at [660, 294] on div "Search widget" at bounding box center [689, 305] width 173 height 29
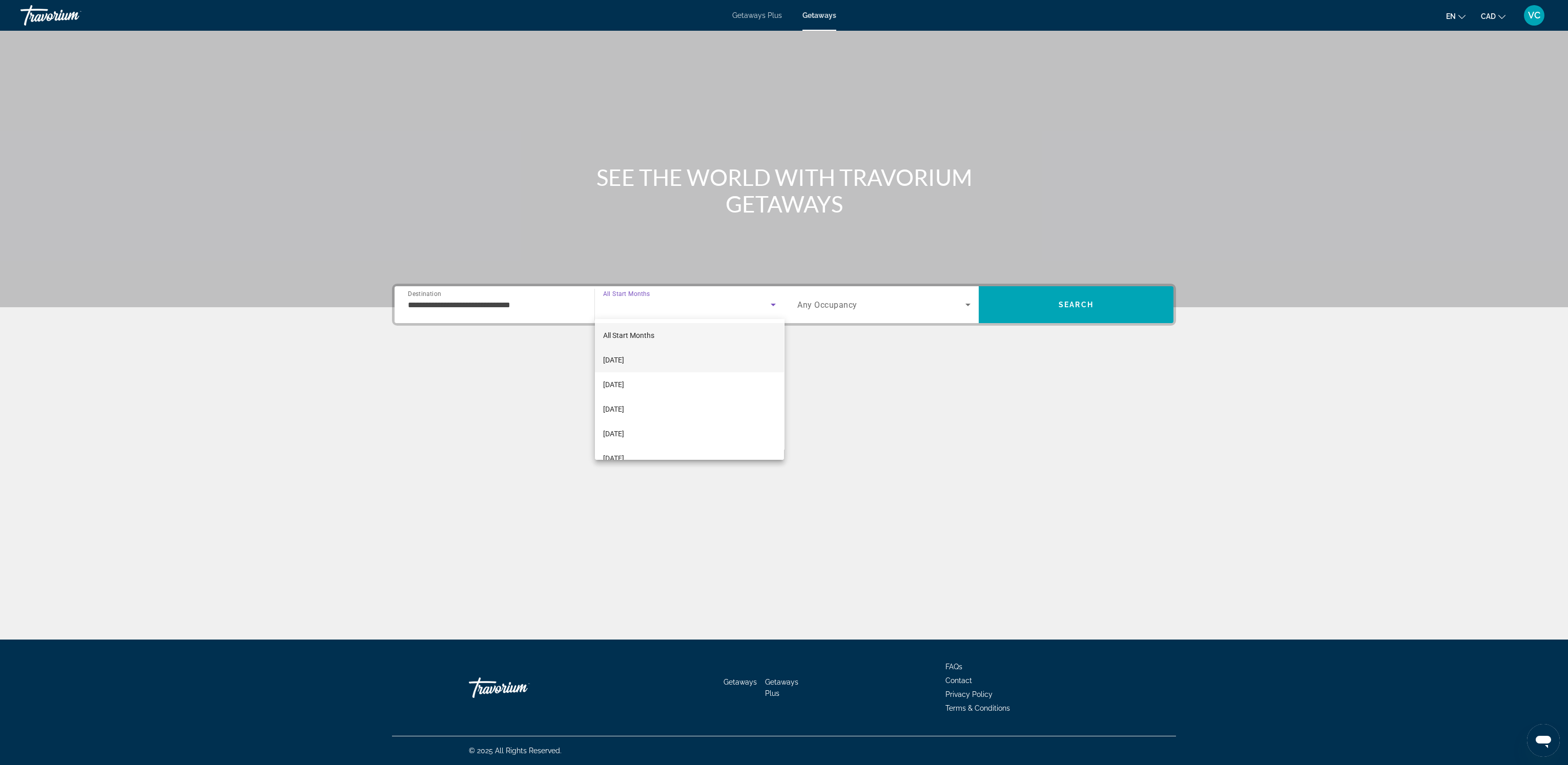
click at [624, 361] on span "[DATE]" at bounding box center [613, 359] width 21 height 12
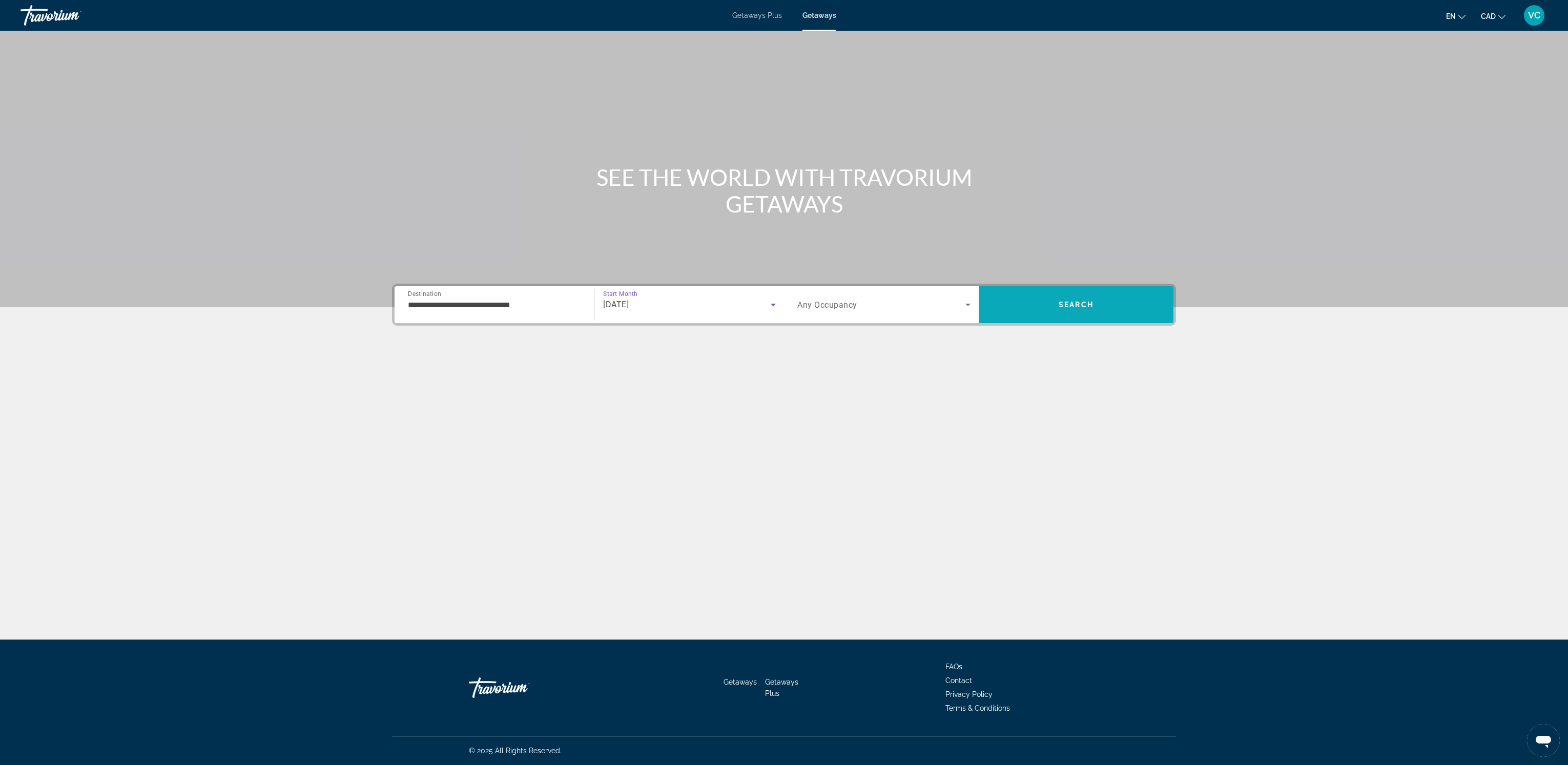
click at [1102, 297] on span "Search" at bounding box center [1076, 305] width 194 height 25
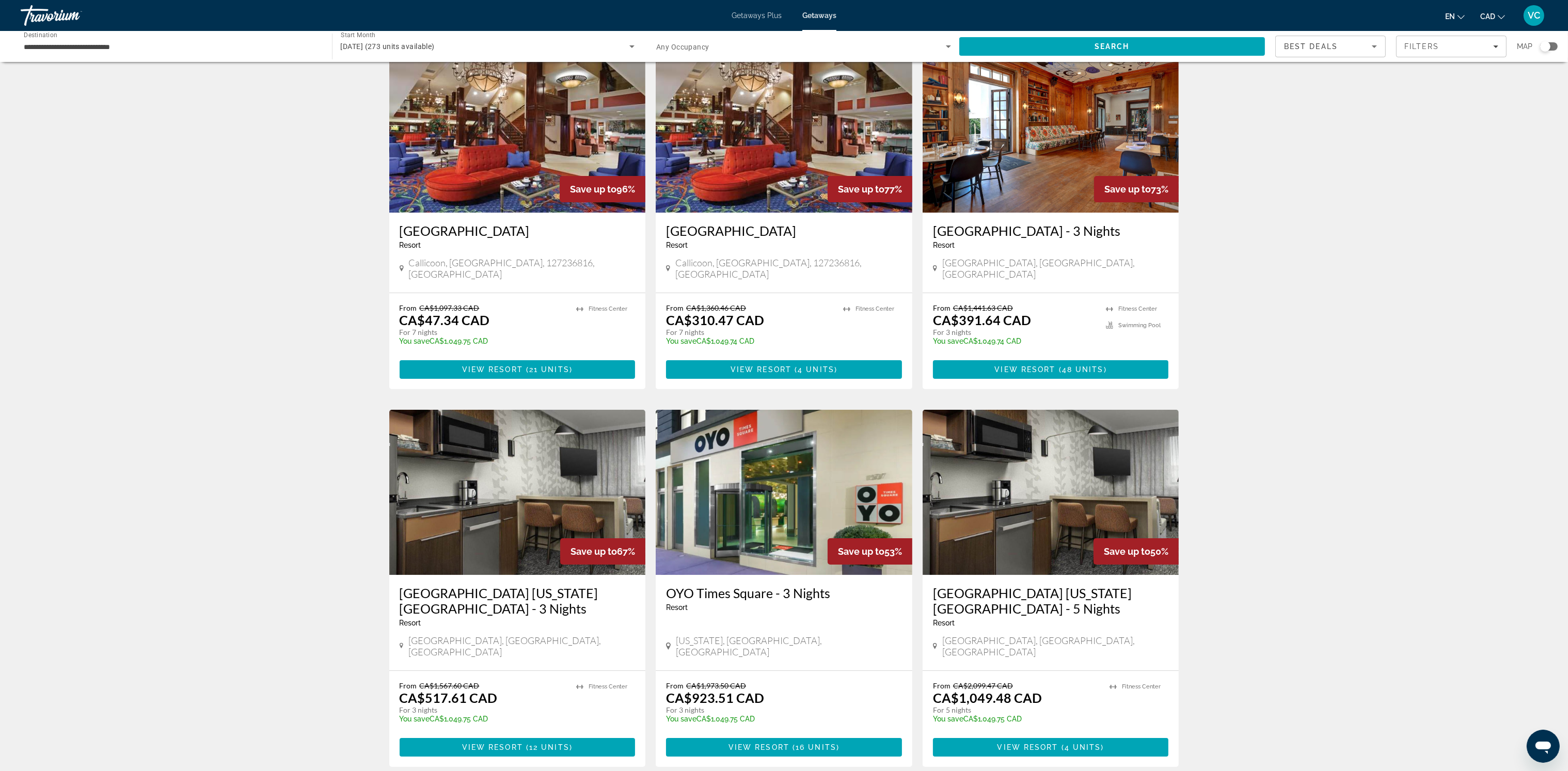
click at [900, 51] on span "Search widget" at bounding box center [801, 46] width 290 height 12
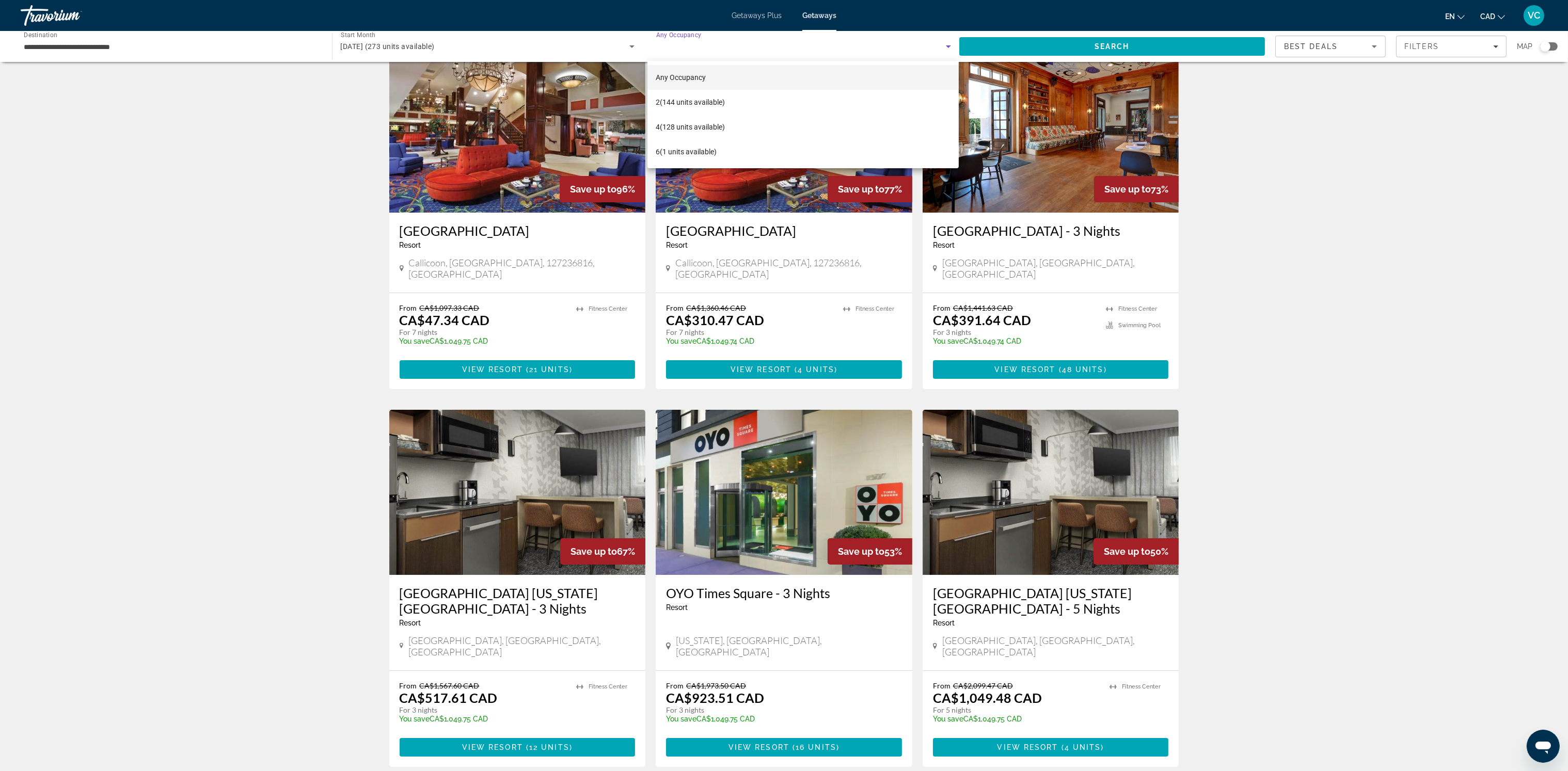
scroll to position [51, 0]
click at [715, 126] on span "4 (128 units available)" at bounding box center [690, 127] width 69 height 12
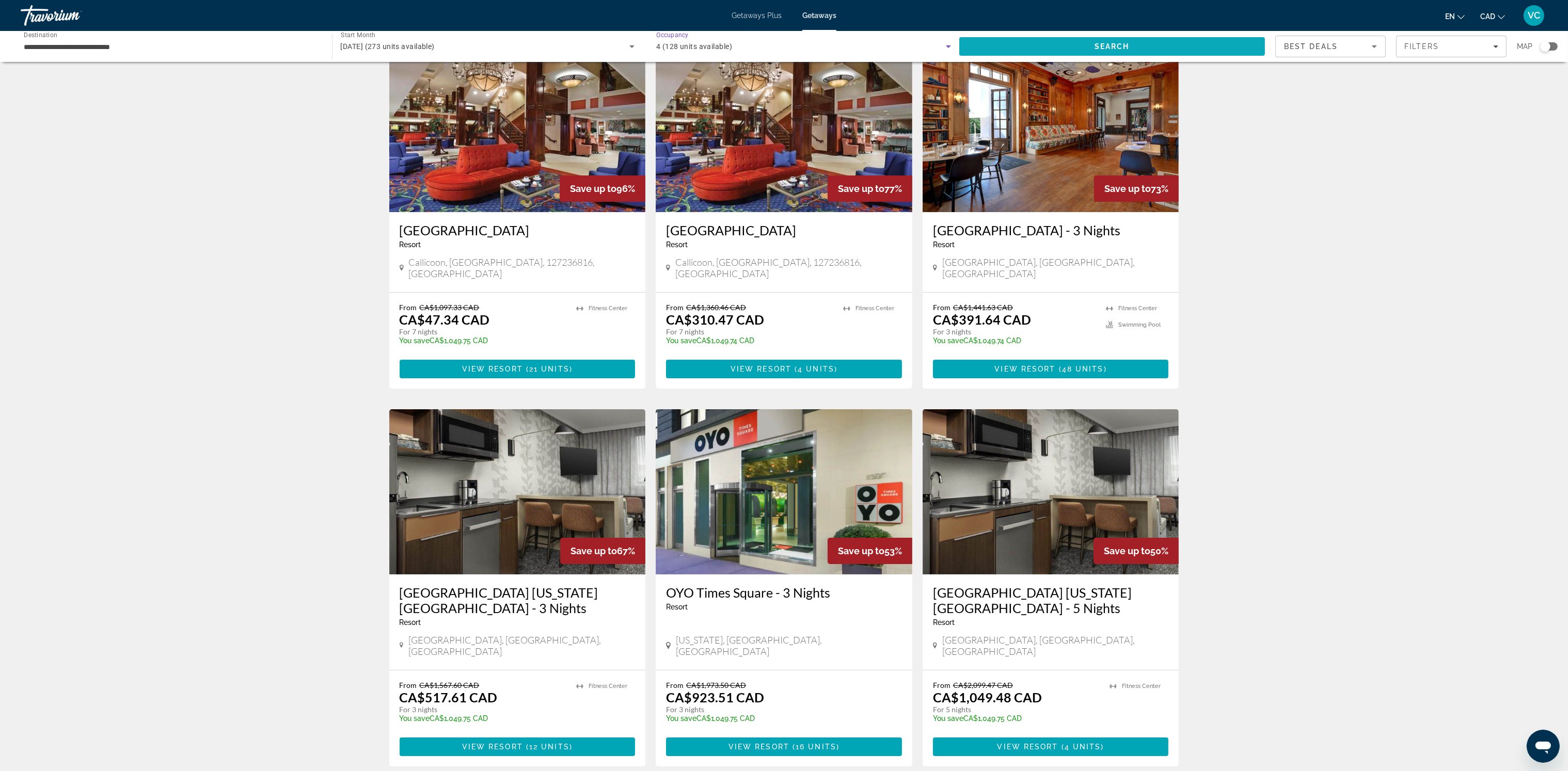
click at [1114, 48] on span "Search" at bounding box center [1112, 46] width 35 height 8
